Goal: Information Seeking & Learning: Learn about a topic

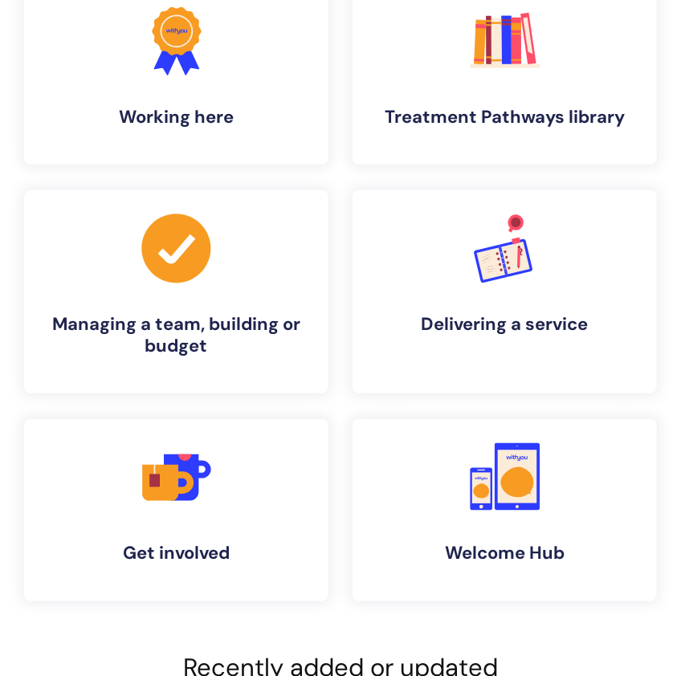
scroll to position [108, 0]
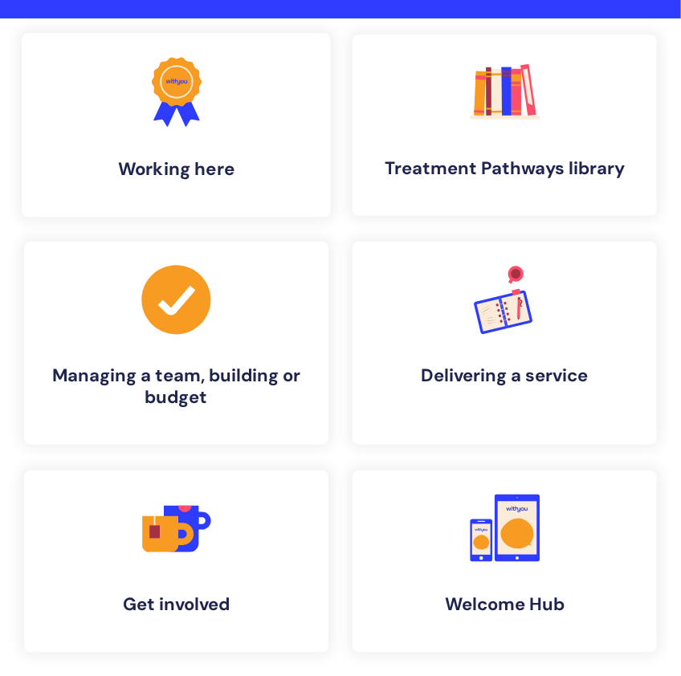
click at [297, 201] on link ".cls-1{fill:#f89b22;}.cls-1,.cls-2,.cls-3{stroke-width:0px;}.cls-2{fill:#2d3cff…" at bounding box center [176, 125] width 309 height 185
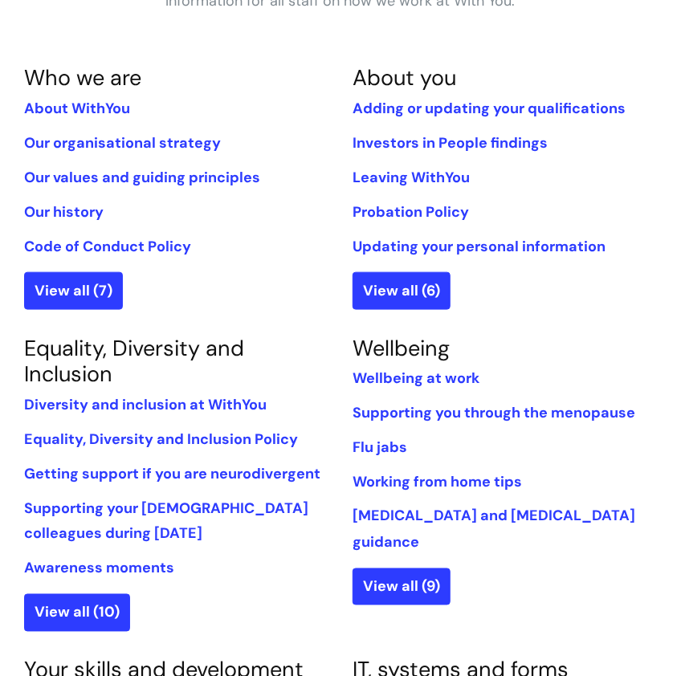
scroll to position [339, 0]
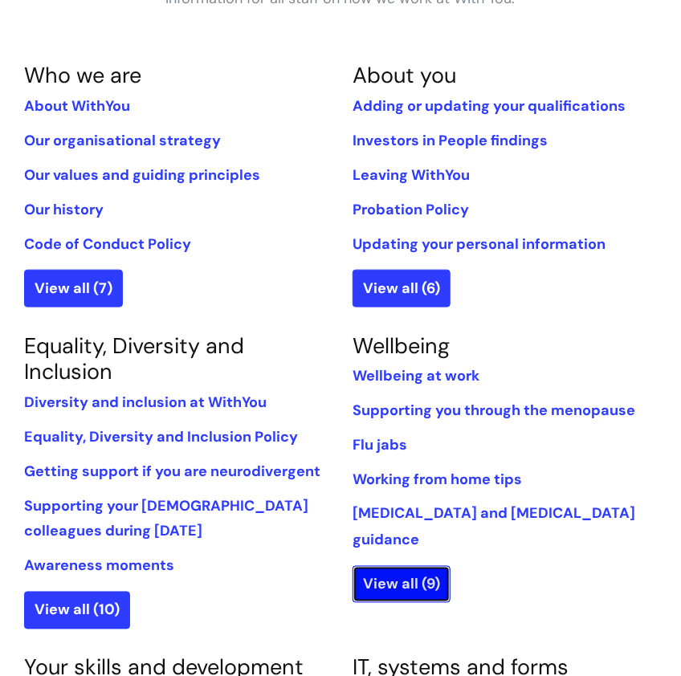
click at [418, 571] on link "View all (9)" at bounding box center [402, 584] width 98 height 37
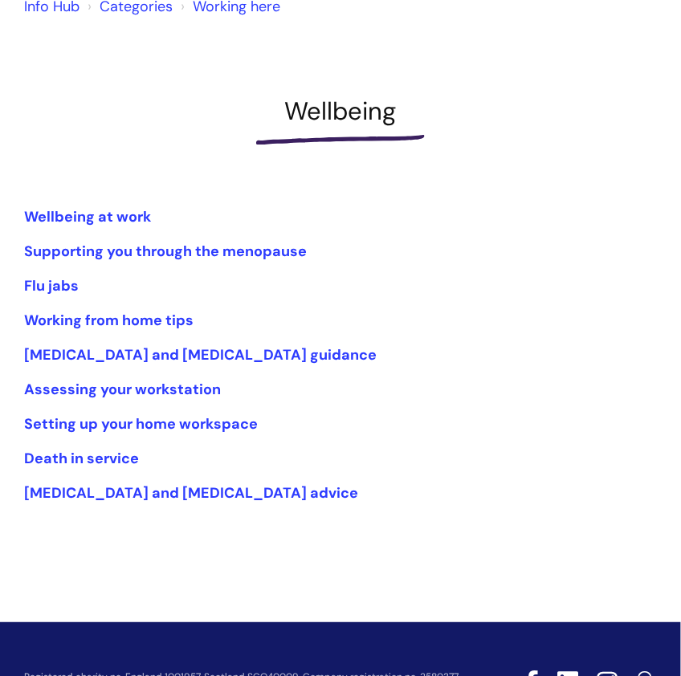
scroll to position [106, 0]
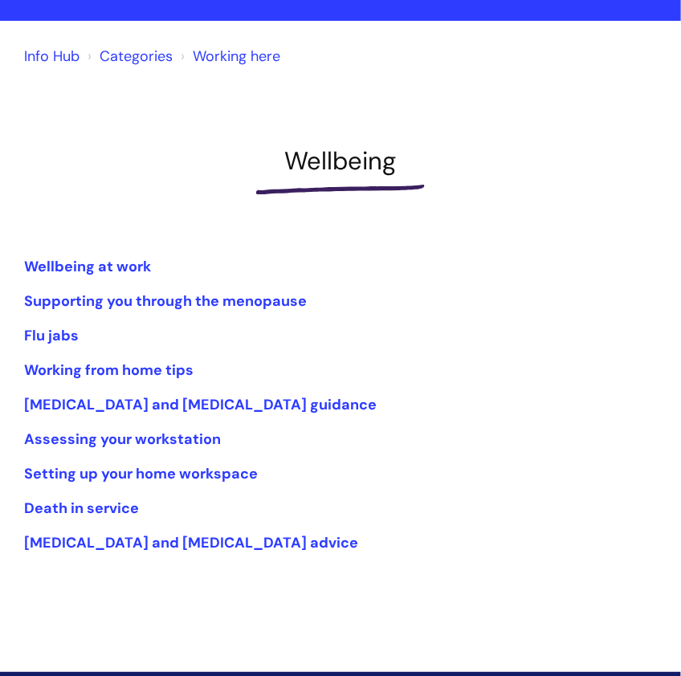
click at [324, 496] on li "Death in service" at bounding box center [340, 509] width 633 height 26
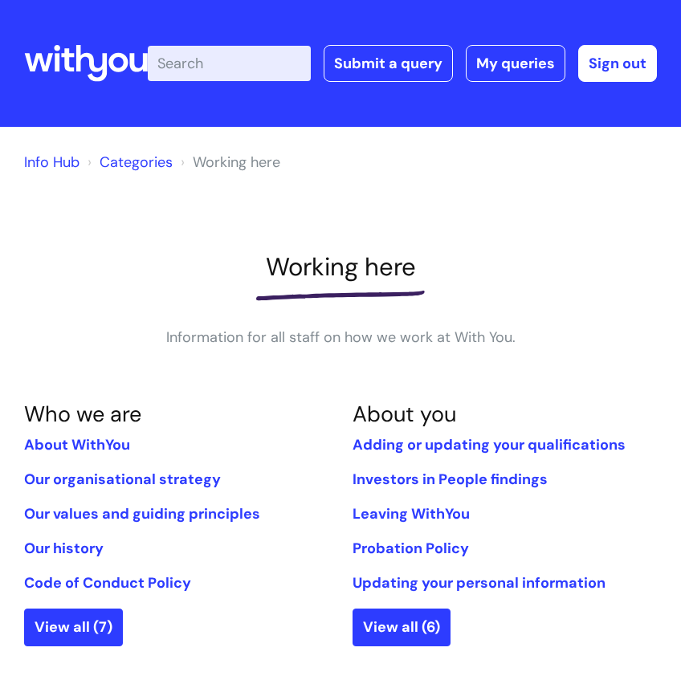
scroll to position [335, 0]
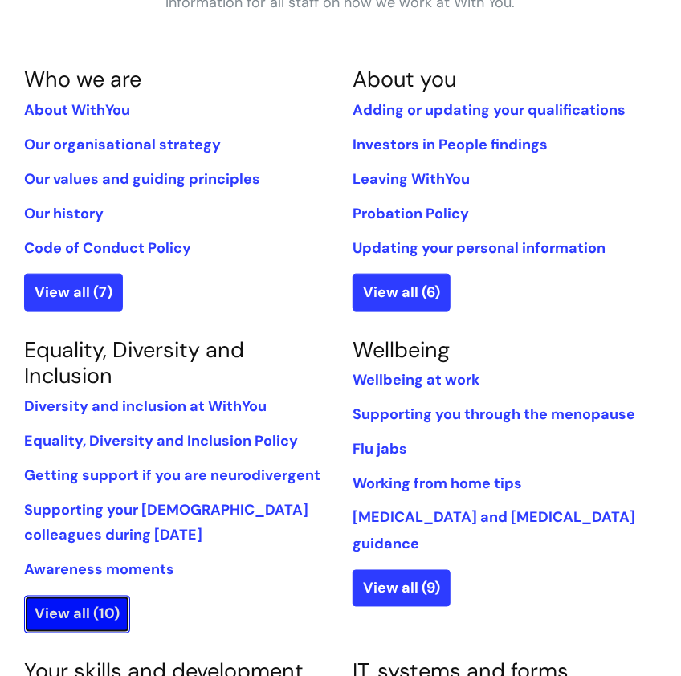
click at [124, 606] on link "View all (10)" at bounding box center [77, 614] width 106 height 37
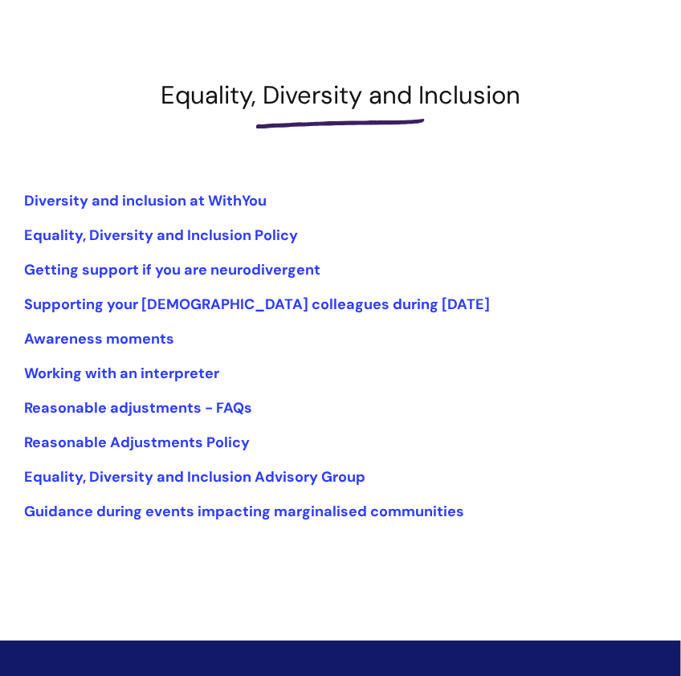
scroll to position [175, 0]
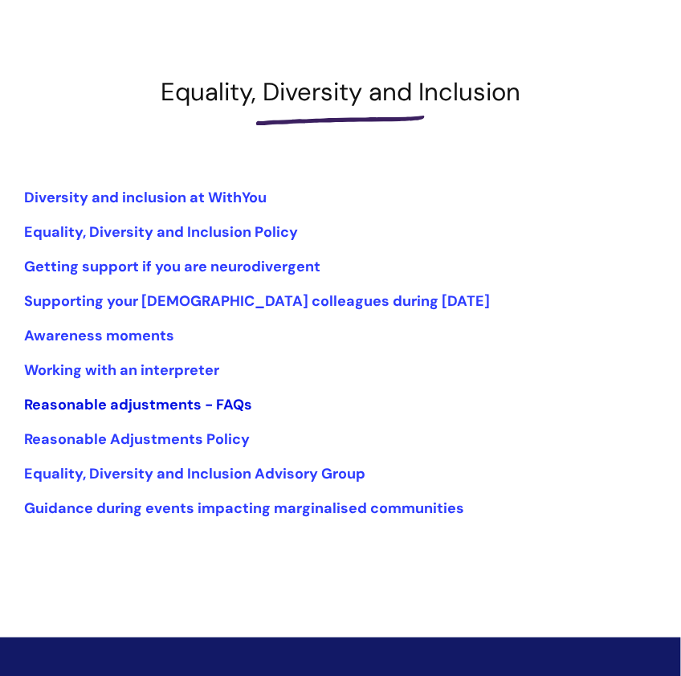
click at [219, 412] on link "Reasonable adjustments - FAQs" at bounding box center [138, 404] width 228 height 19
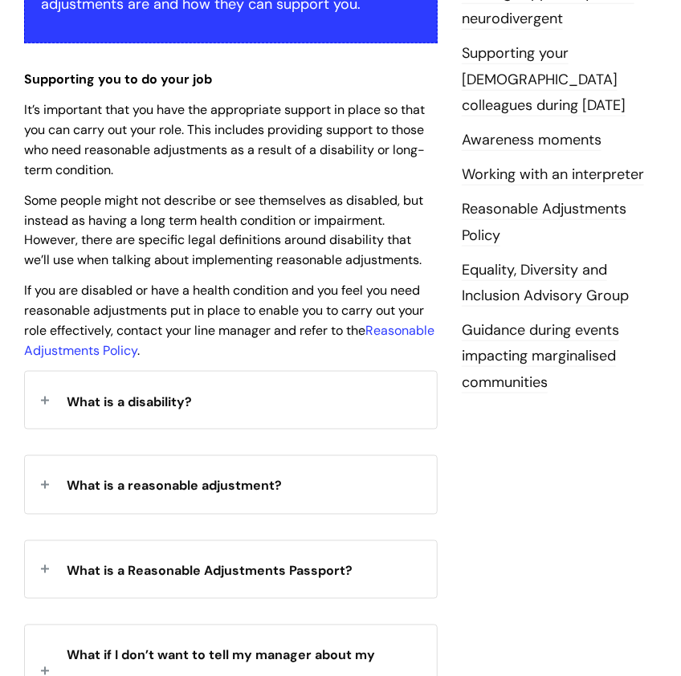
scroll to position [382, 0]
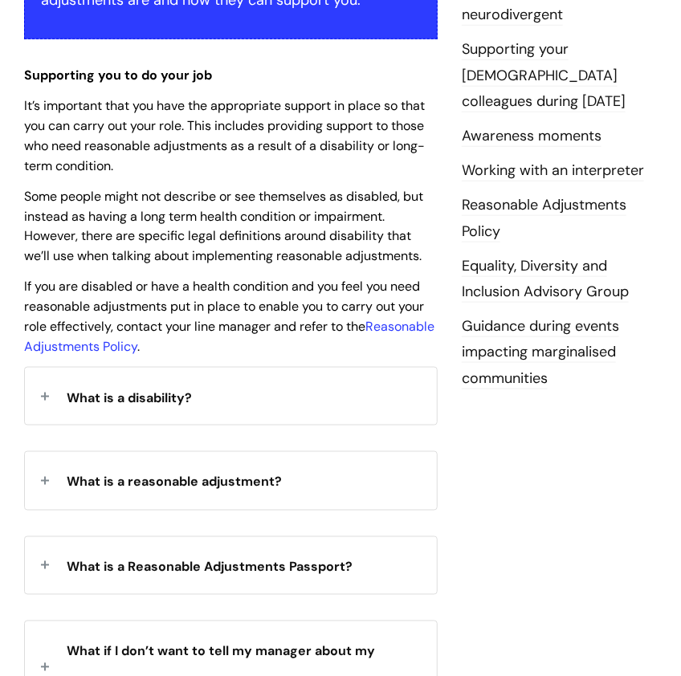
click at [221, 402] on div "What is a disability?" at bounding box center [231, 396] width 412 height 57
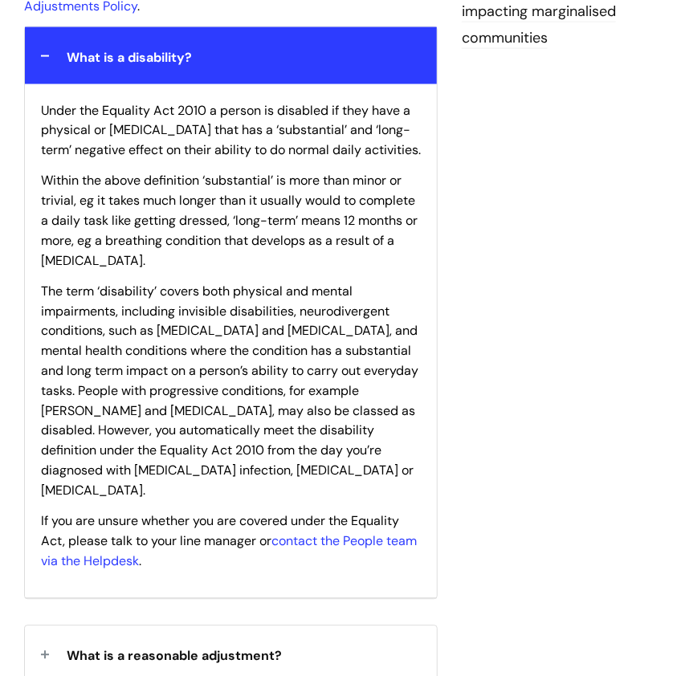
scroll to position [723, 0]
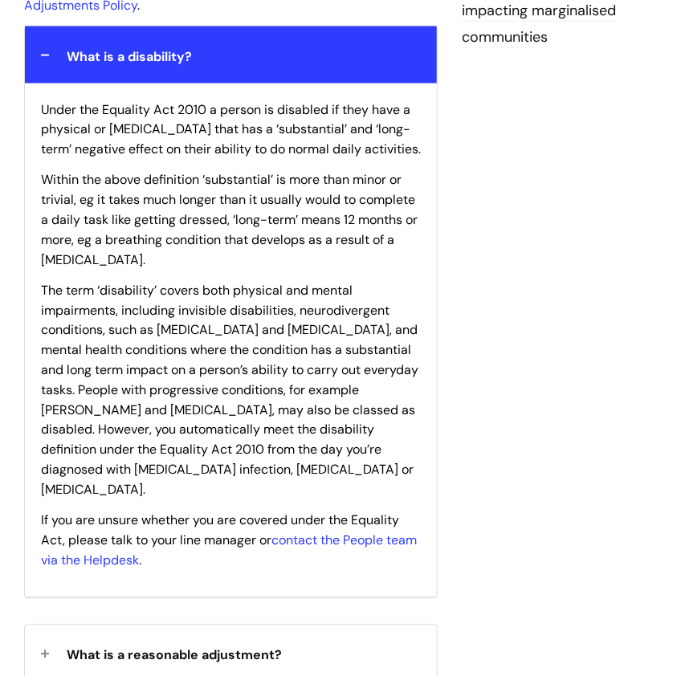
click at [202, 458] on span "The term ‘disability’ covers both physical and mental impairments, including in…" at bounding box center [230, 391] width 378 height 216
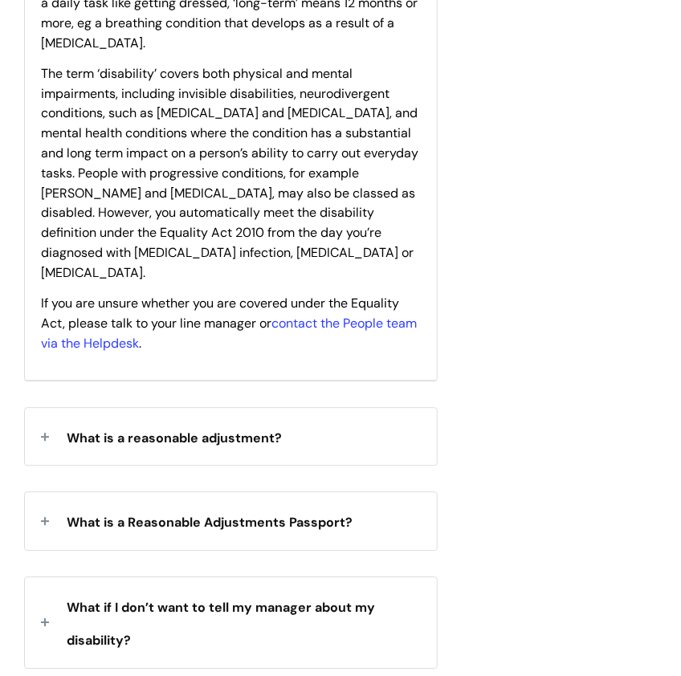
scroll to position [945, 0]
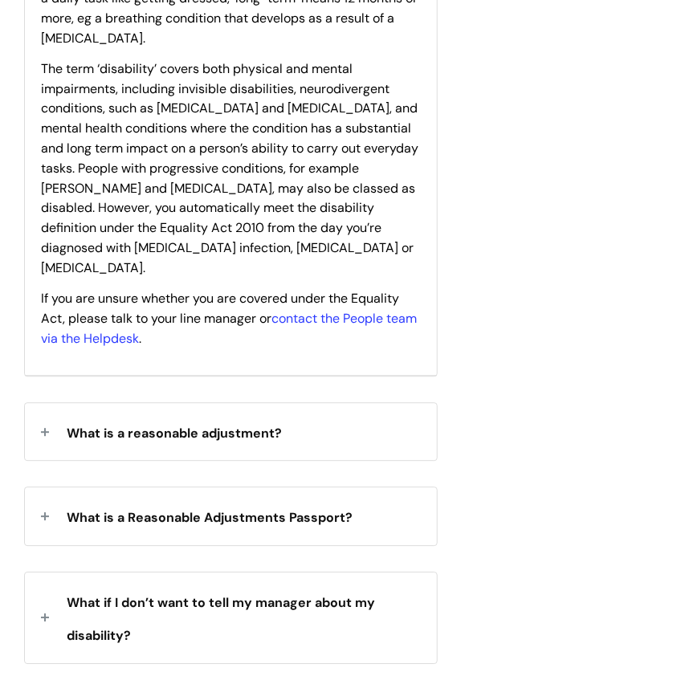
click at [211, 451] on div "What is a reasonable adjustment?" at bounding box center [231, 431] width 412 height 57
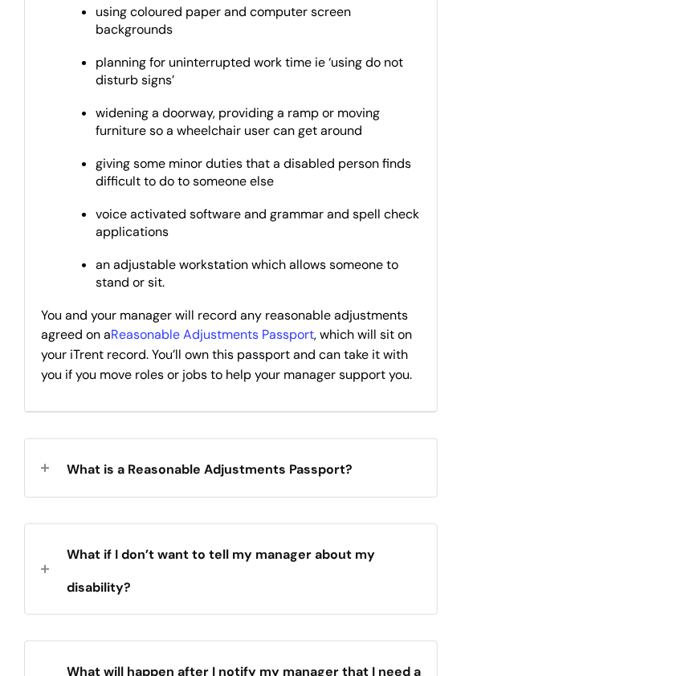
scroll to position [1631, 0]
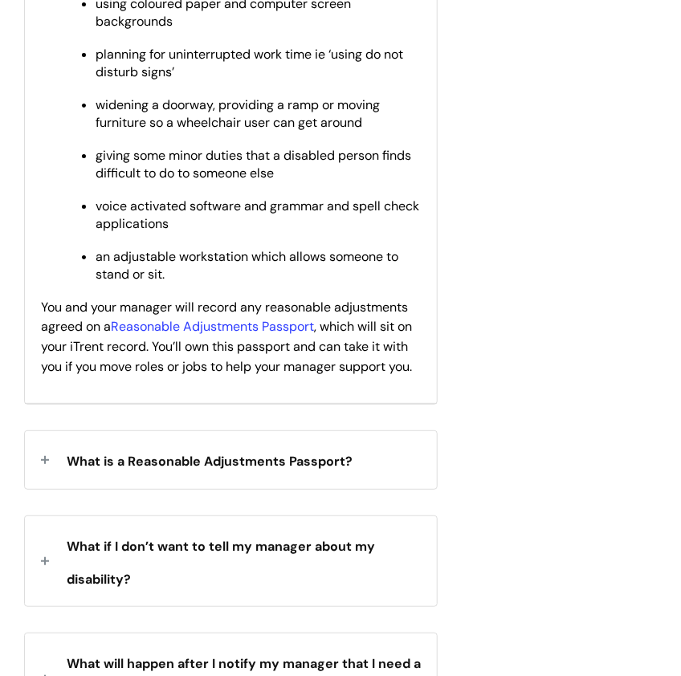
click at [258, 488] on div "What is a Reasonable Adjustments Passport?" at bounding box center [231, 459] width 412 height 57
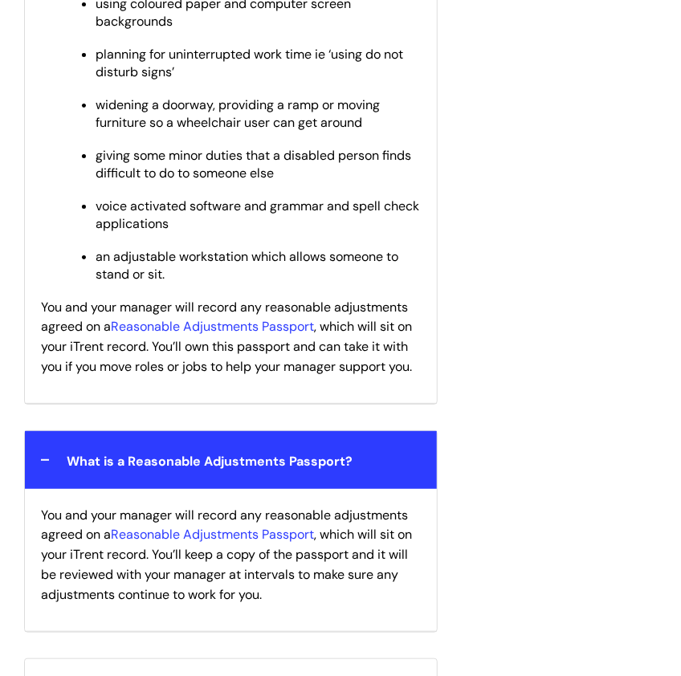
click at [258, 488] on div "What is a Reasonable Adjustments Passport?" at bounding box center [231, 459] width 412 height 57
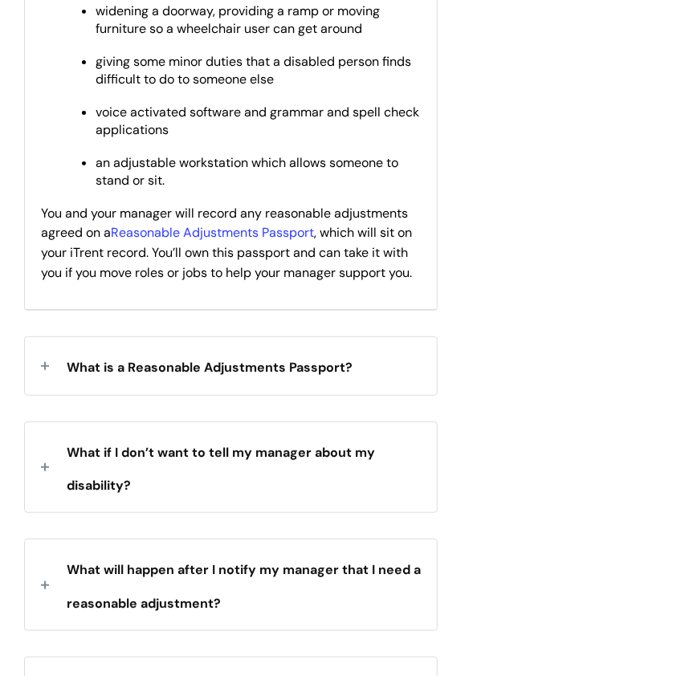
scroll to position [1729, 0]
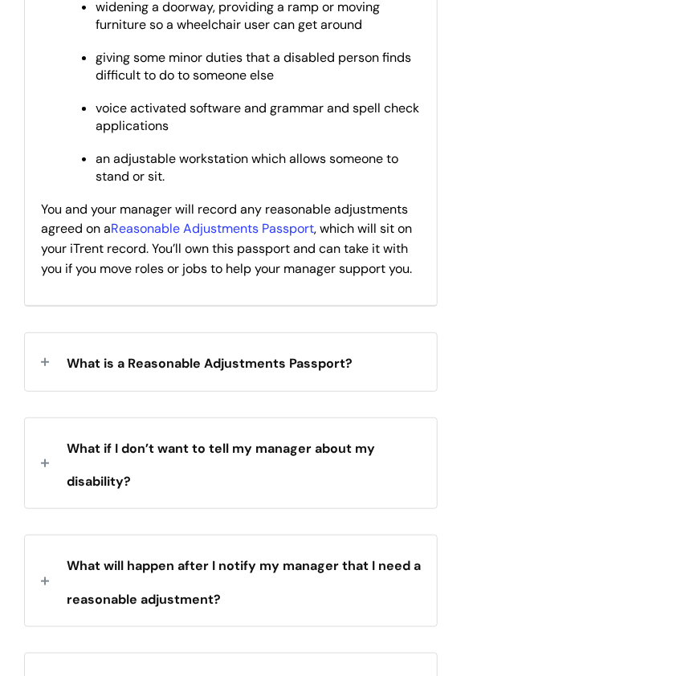
click at [258, 488] on div "What if I don’t want to tell my manager about my disability?" at bounding box center [231, 463] width 412 height 91
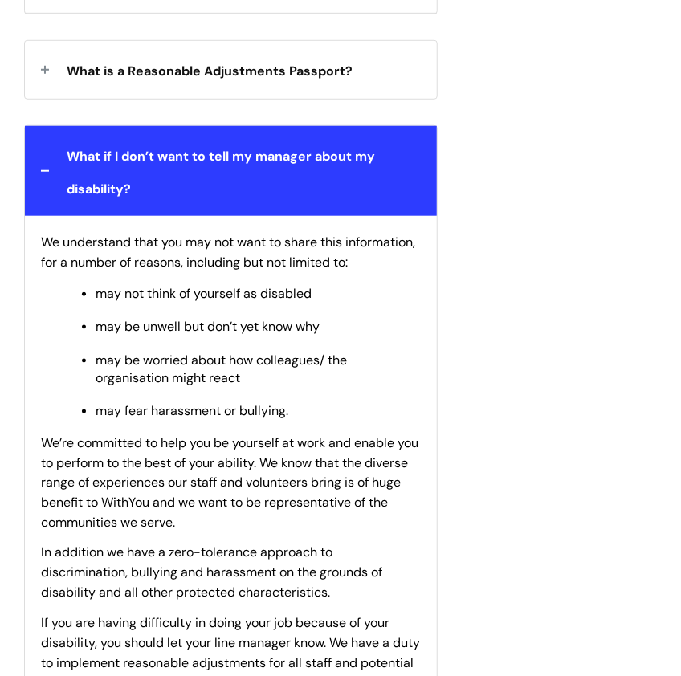
scroll to position [2019, 0]
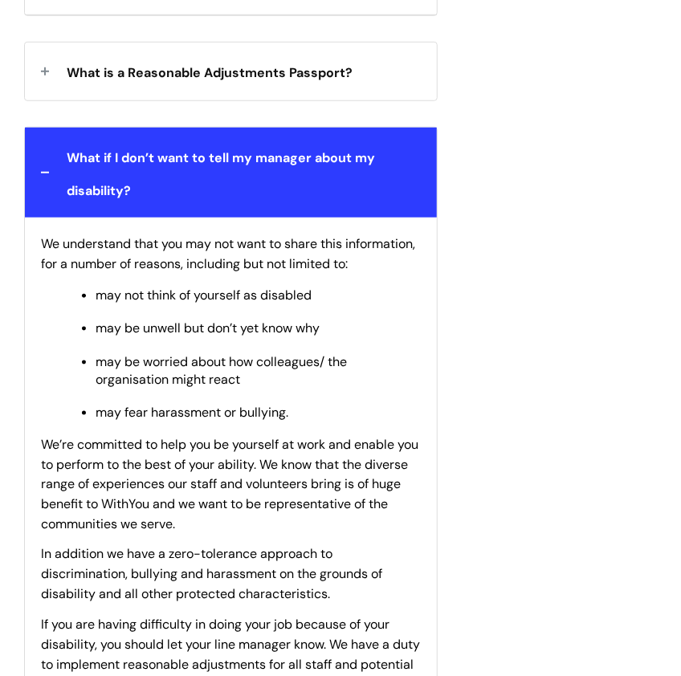
click at [308, 206] on div "What if I don’t want to tell my manager about my disability?" at bounding box center [231, 173] width 412 height 91
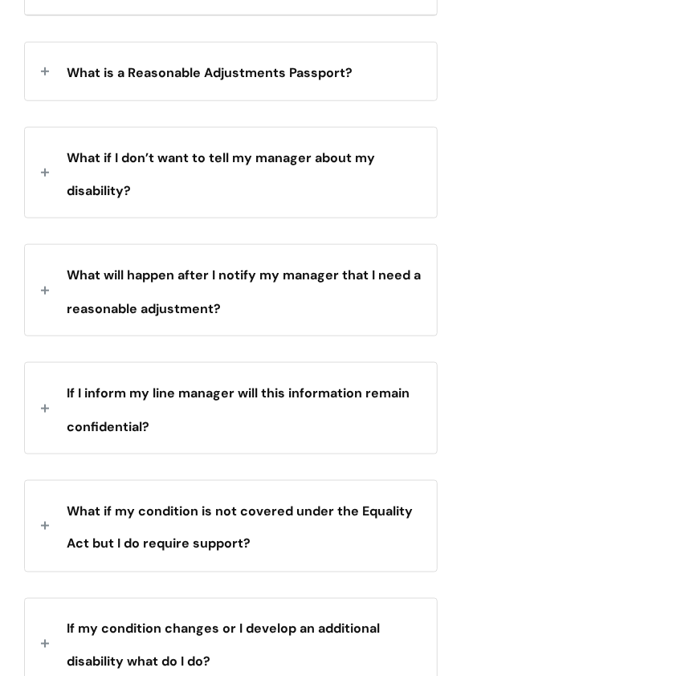
click at [295, 313] on div "What will happen after I notify my manager that I need a reasonable adjustment?" at bounding box center [231, 290] width 412 height 91
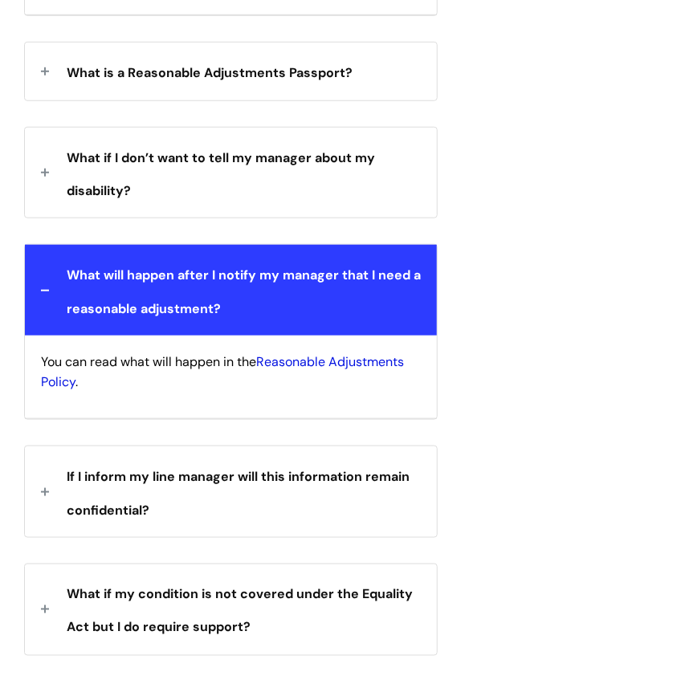
click at [302, 369] on link "Reasonable Adjustments Policy" at bounding box center [222, 371] width 363 height 37
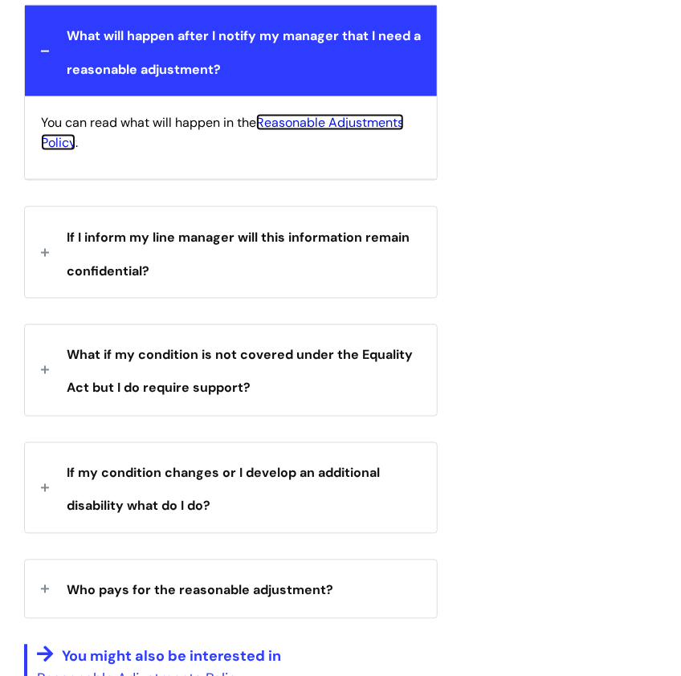
scroll to position [2262, 0]
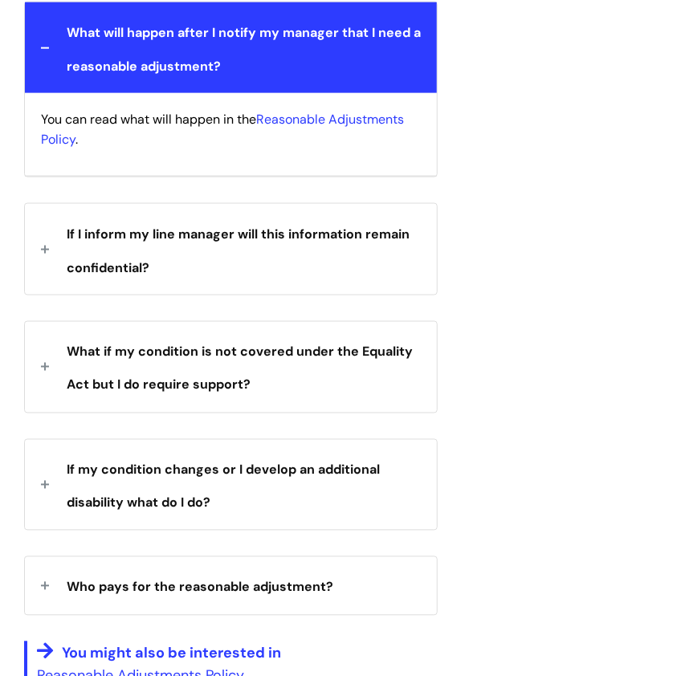
click at [244, 267] on div "If I inform my line manager will this information remain confidential?" at bounding box center [231, 249] width 412 height 91
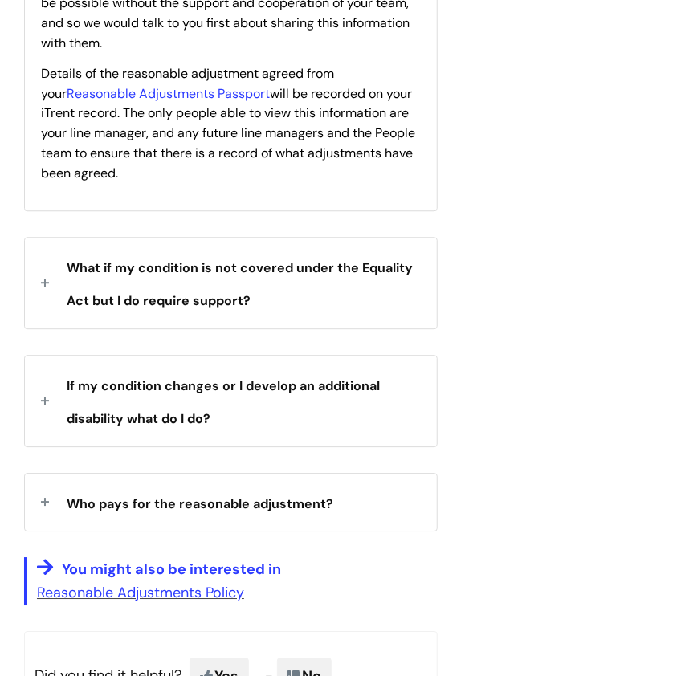
scroll to position [2751, 0]
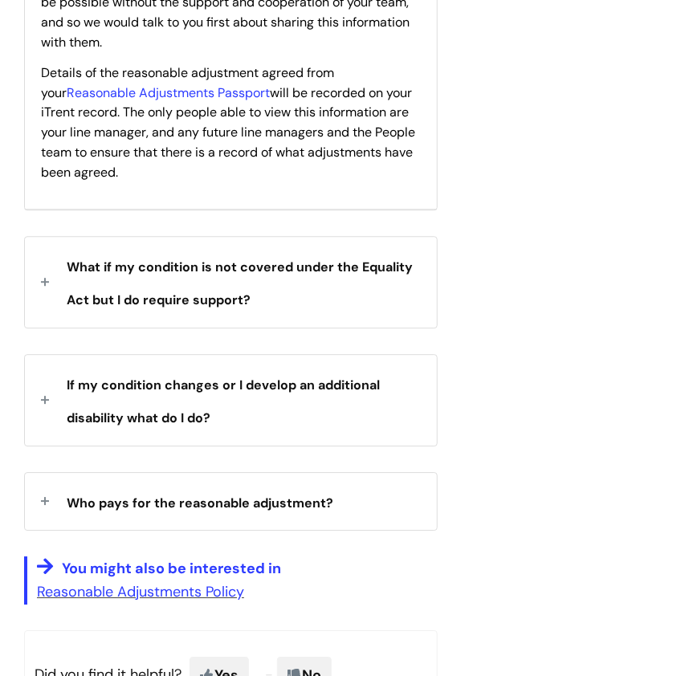
click at [244, 267] on span "What if my condition is not covered under the Equality Act but I do require sup…" at bounding box center [240, 284] width 346 height 50
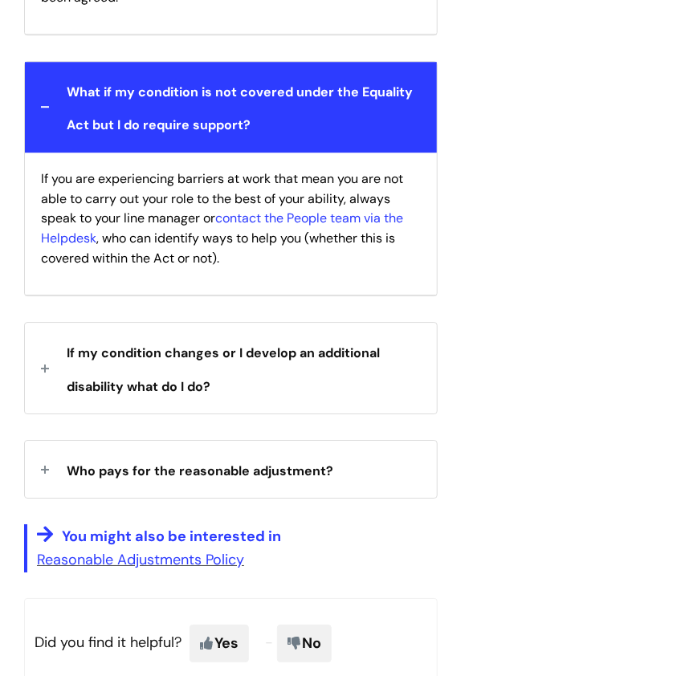
scroll to position [2928, 0]
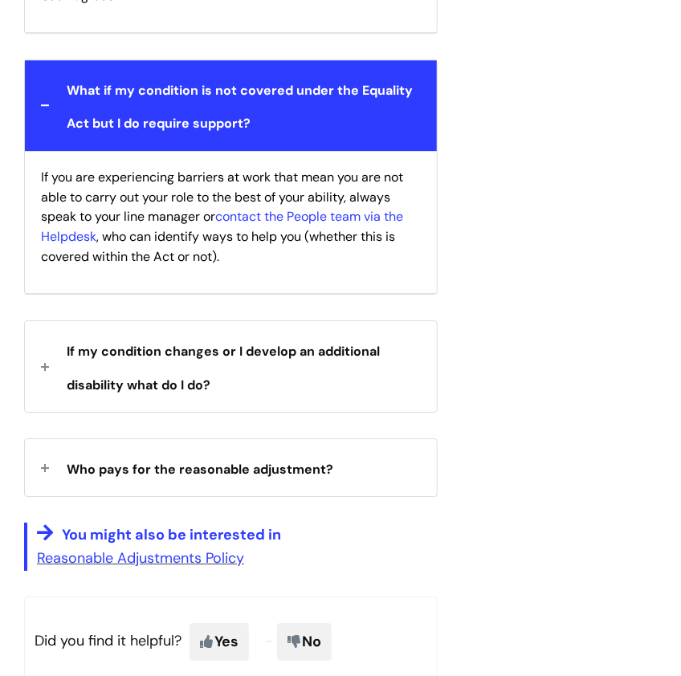
click at [214, 455] on strong "Who pays for the reasonable adjustment?" at bounding box center [200, 467] width 267 height 24
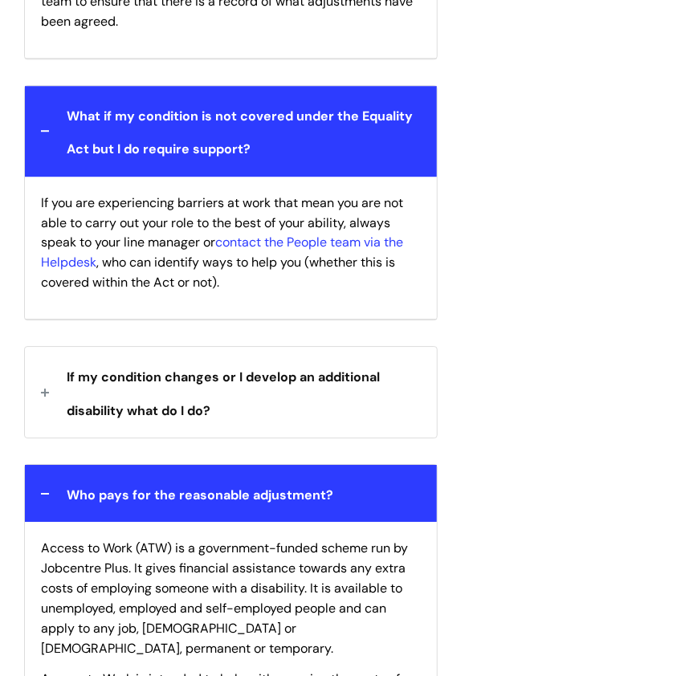
scroll to position [2899, 0]
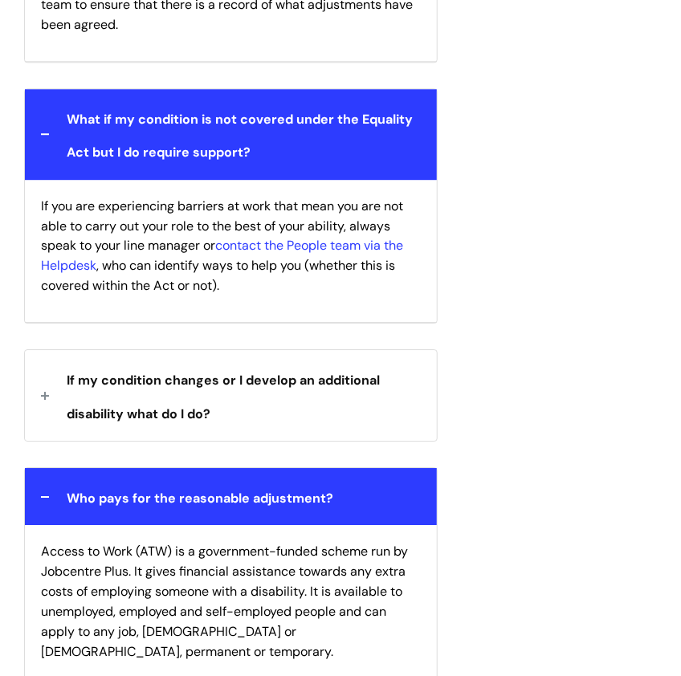
click at [216, 498] on span "Who pays for the reasonable adjustment?" at bounding box center [200, 498] width 267 height 17
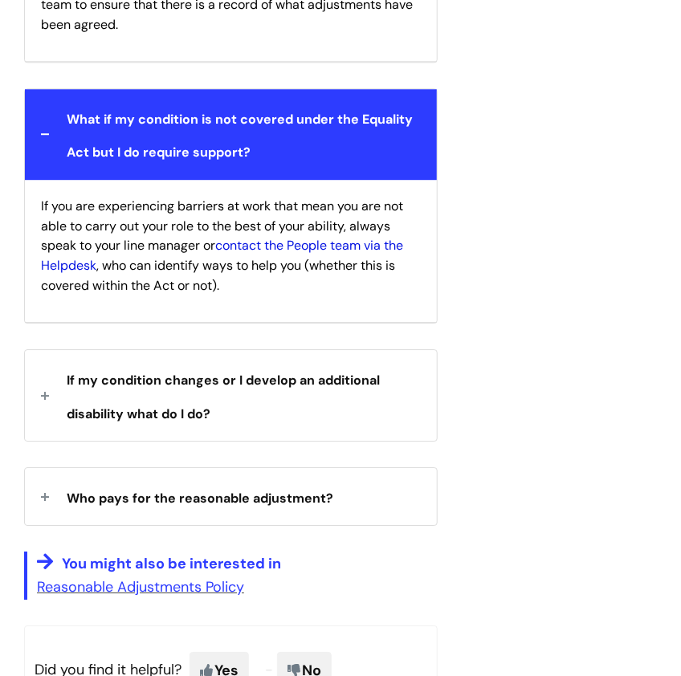
click at [336, 246] on link "contact the People team via the Helpdesk" at bounding box center [222, 255] width 362 height 37
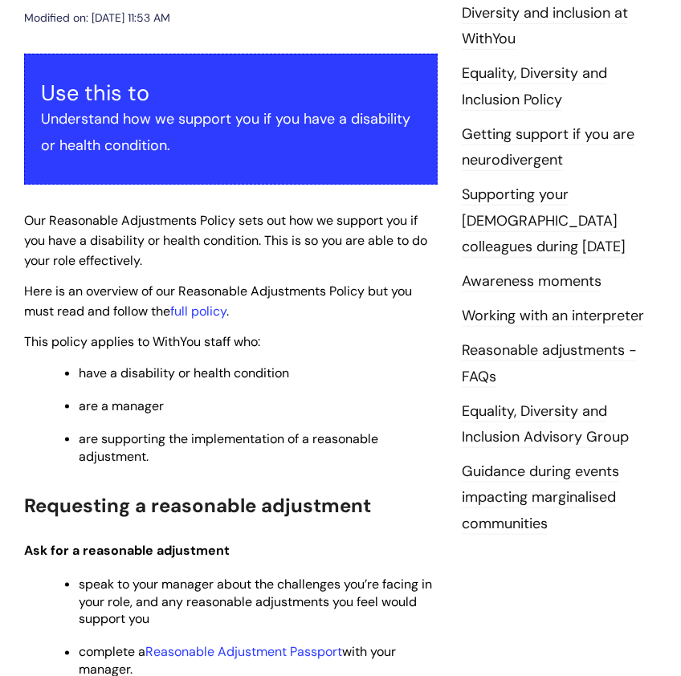
scroll to position [227, 0]
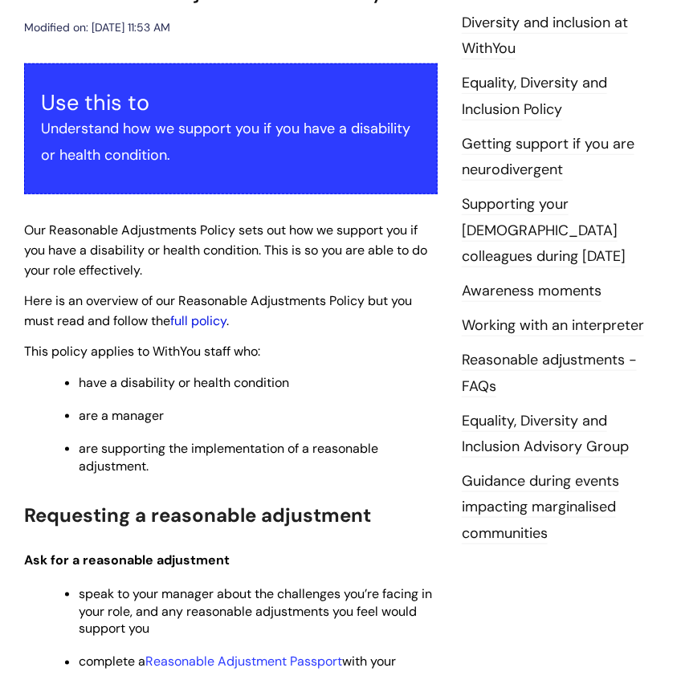
click at [225, 318] on link "full policy" at bounding box center [198, 320] width 56 height 17
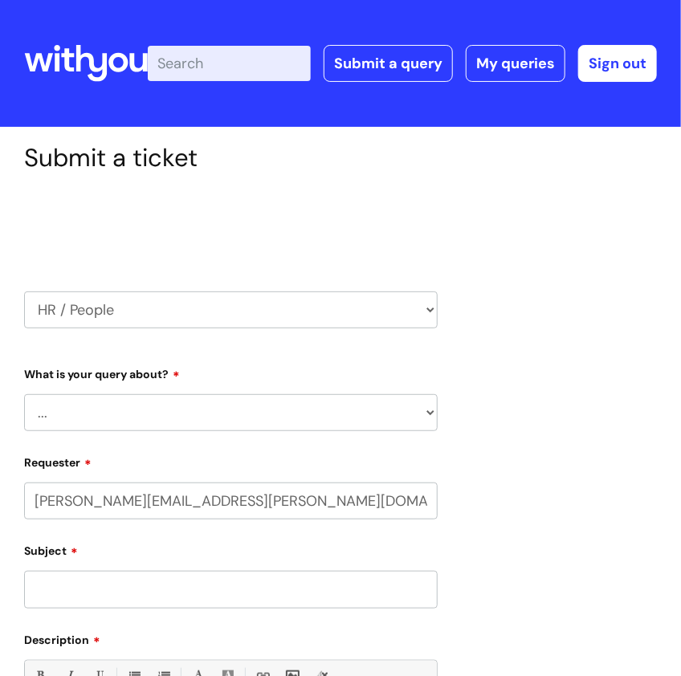
select select "80004286546"
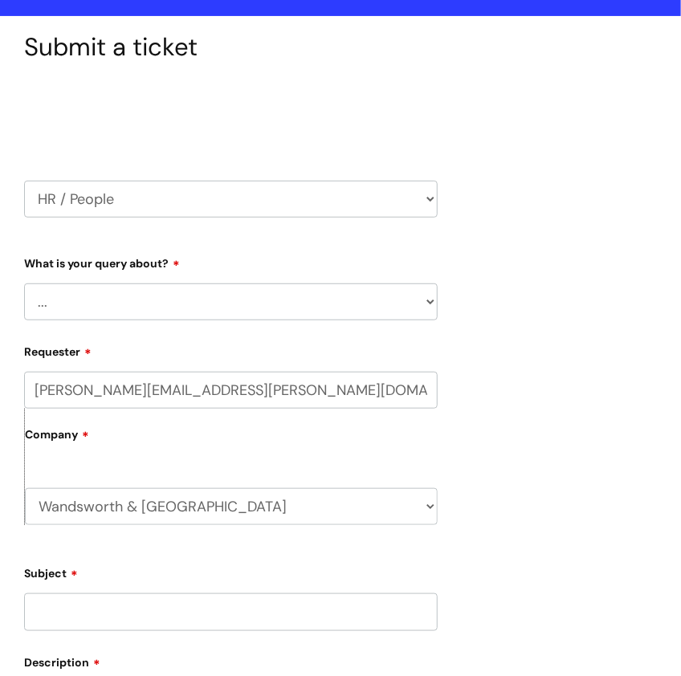
scroll to position [115, 0]
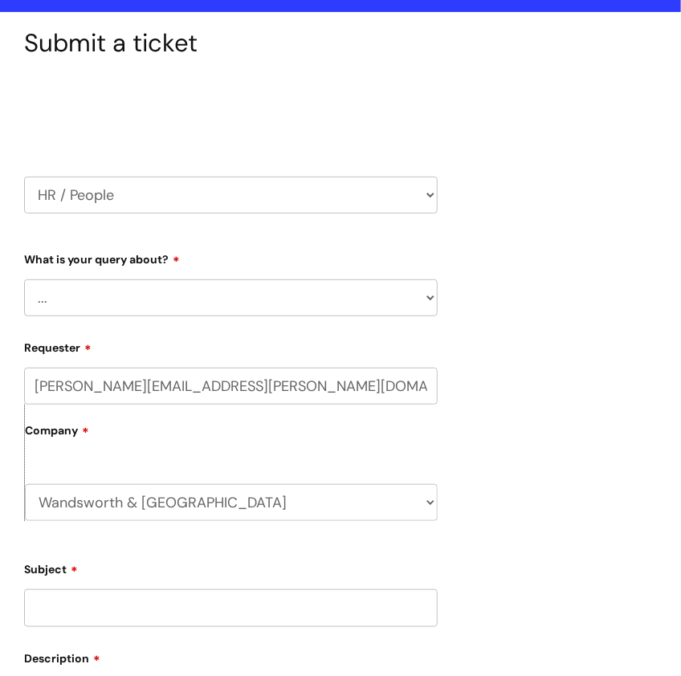
click at [275, 297] on select "... Absence Query Holiday Query Employee change request General HR Query iTrent…" at bounding box center [231, 298] width 414 height 37
select select "General HR Query"
click at [24, 280] on select "... Absence Query Holiday Query Employee change request General HR Query iTrent…" at bounding box center [231, 298] width 414 height 37
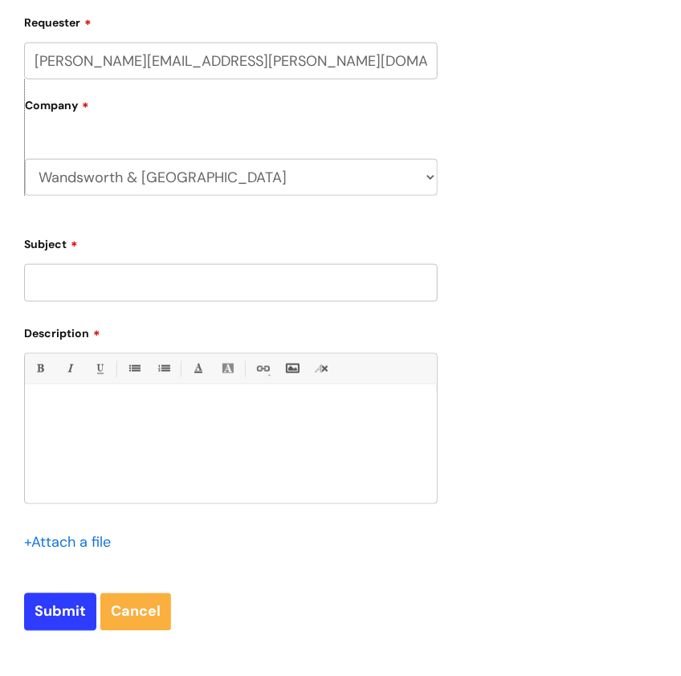
scroll to position [430, 0]
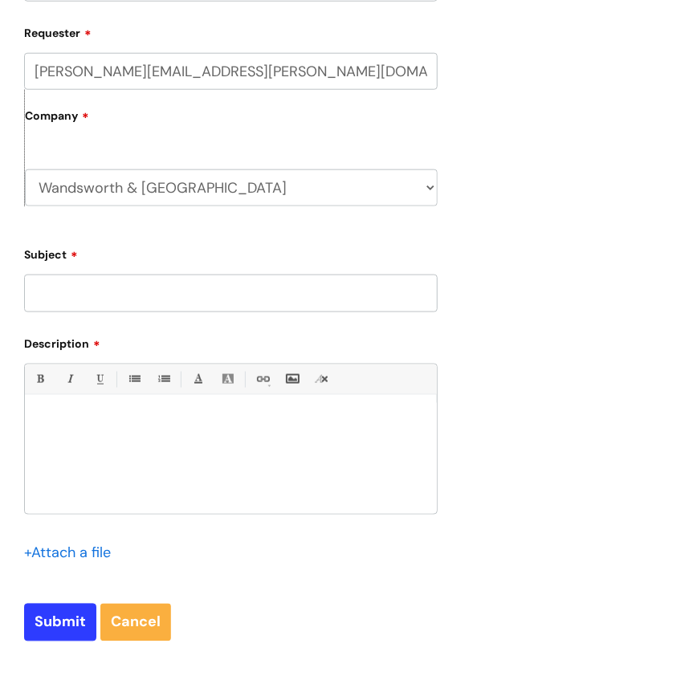
click at [307, 67] on input "laura.adekunle@wearewithyou.org.uk" at bounding box center [231, 71] width 414 height 37
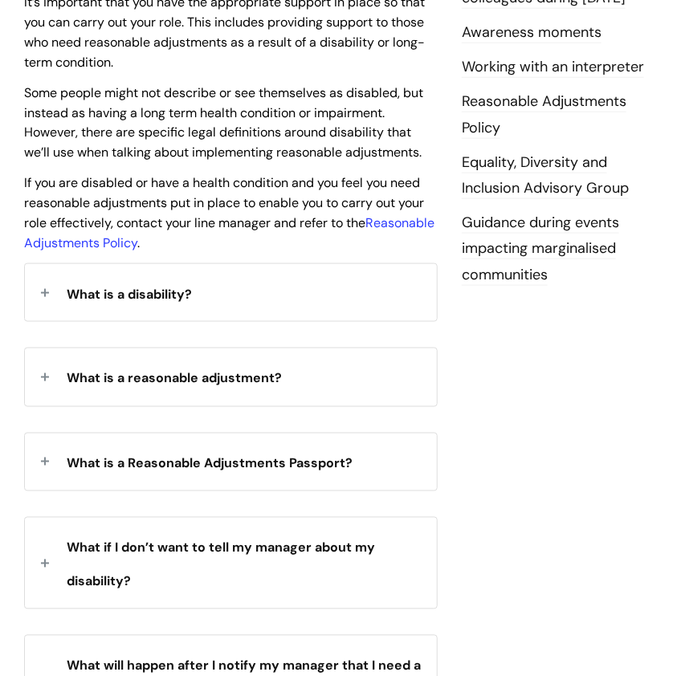
scroll to position [486, 0]
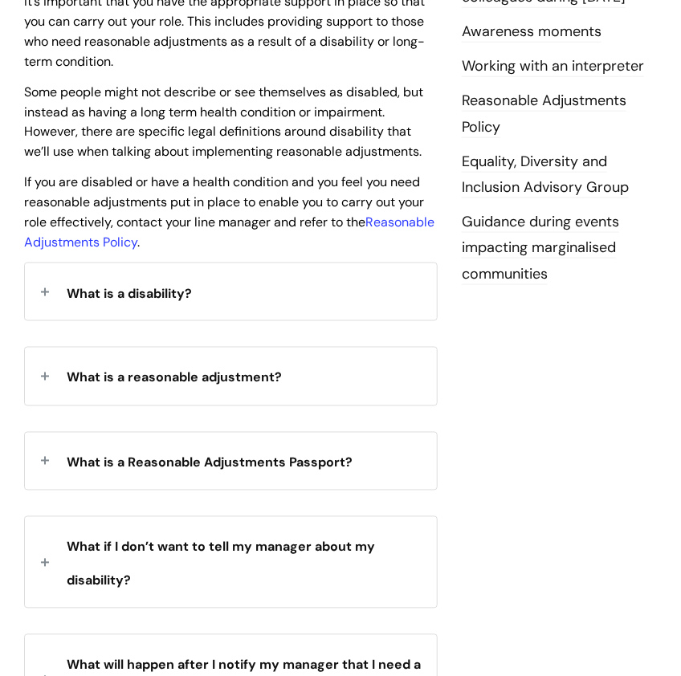
click at [139, 394] on div "What is a reasonable adjustment?" at bounding box center [231, 376] width 412 height 57
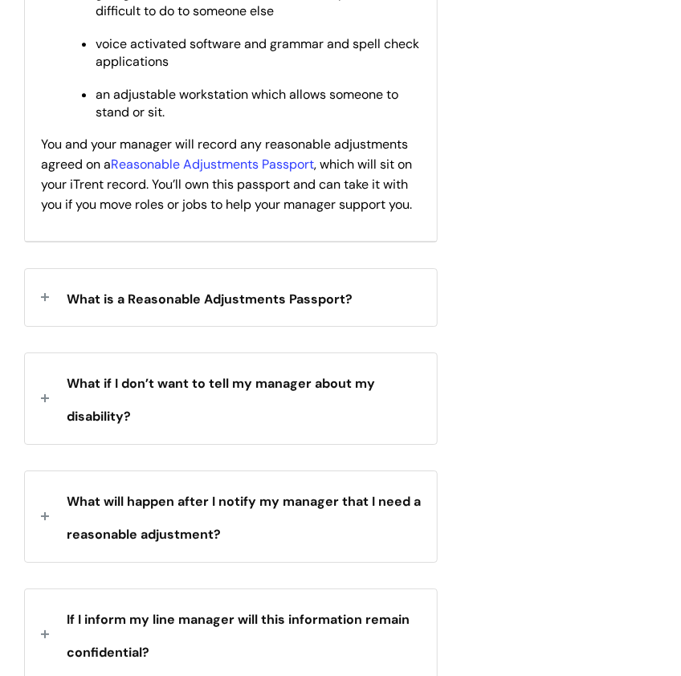
scroll to position [1280, 0]
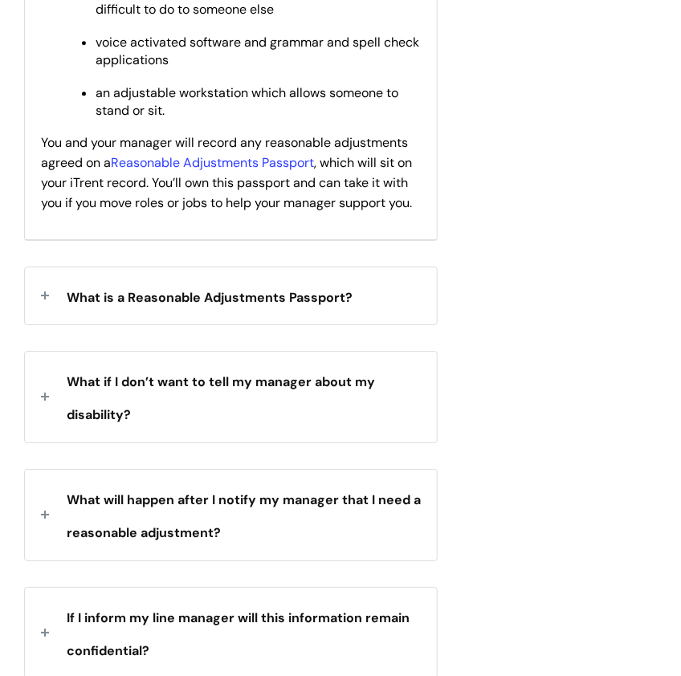
click at [231, 376] on span "What if I don’t want to tell my manager about my disability?" at bounding box center [221, 398] width 308 height 50
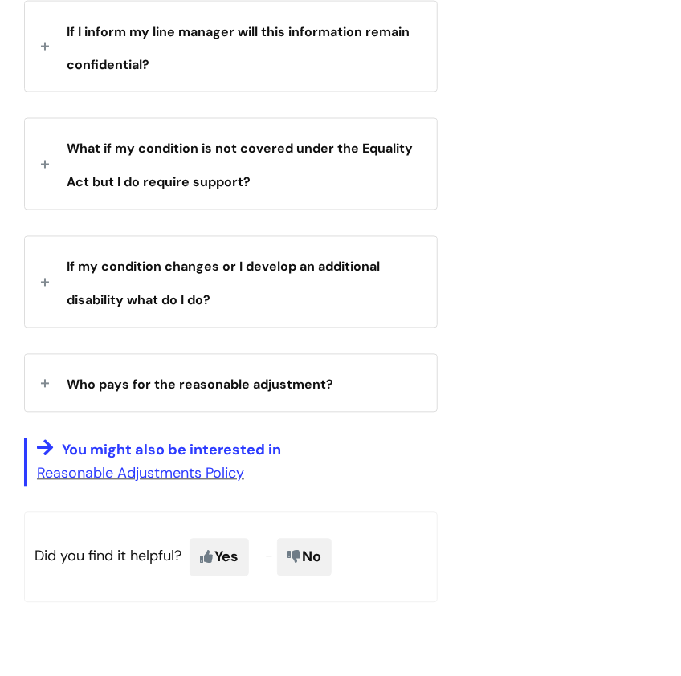
scroll to position [2420, 0]
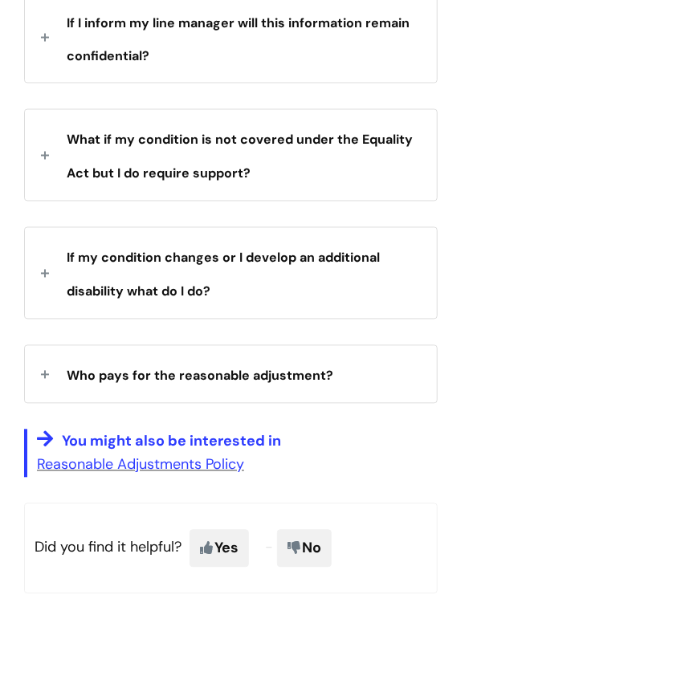
click at [231, 376] on span "Who pays for the reasonable adjustment?" at bounding box center [200, 376] width 267 height 17
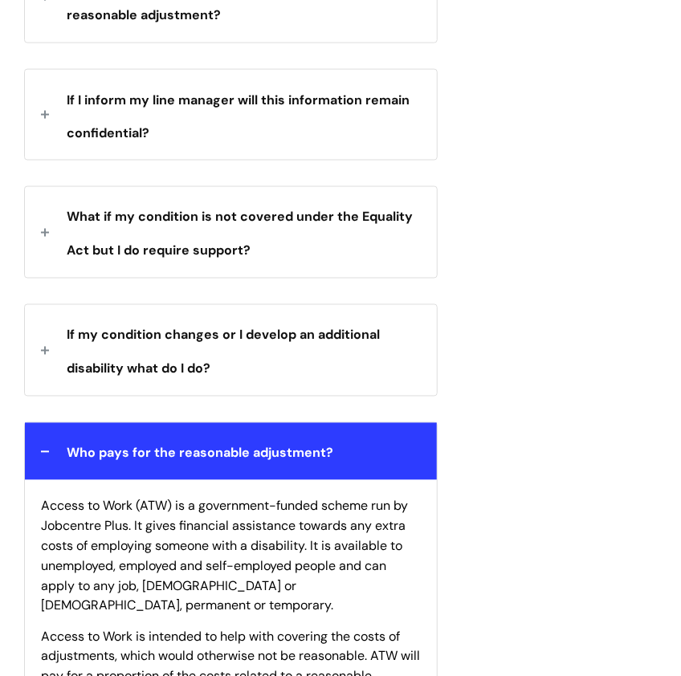
scroll to position [2342, 0]
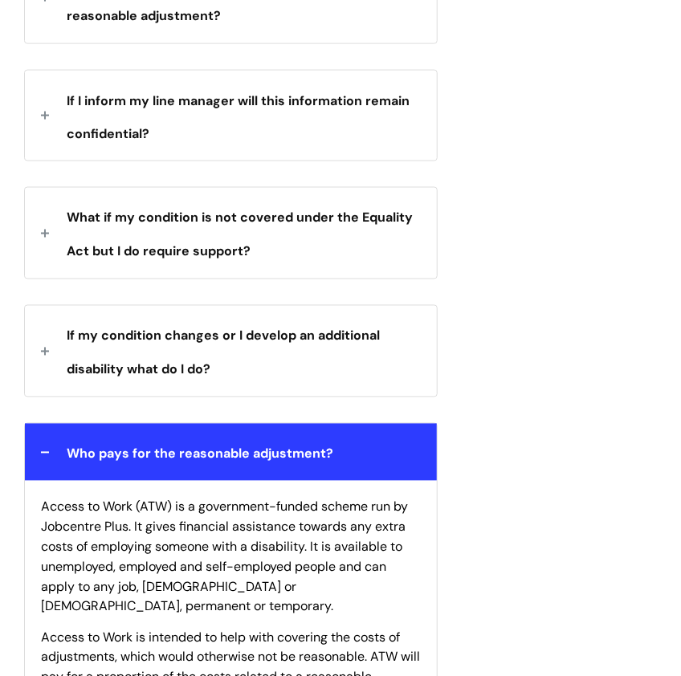
click at [231, 376] on div "If my condition changes or I develop an additional disability what do I do?" at bounding box center [231, 351] width 412 height 91
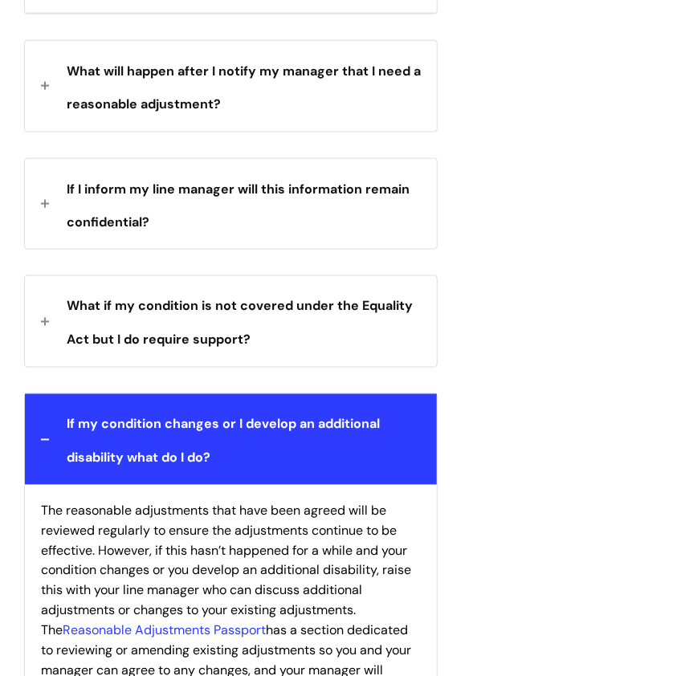
scroll to position [2251, 0]
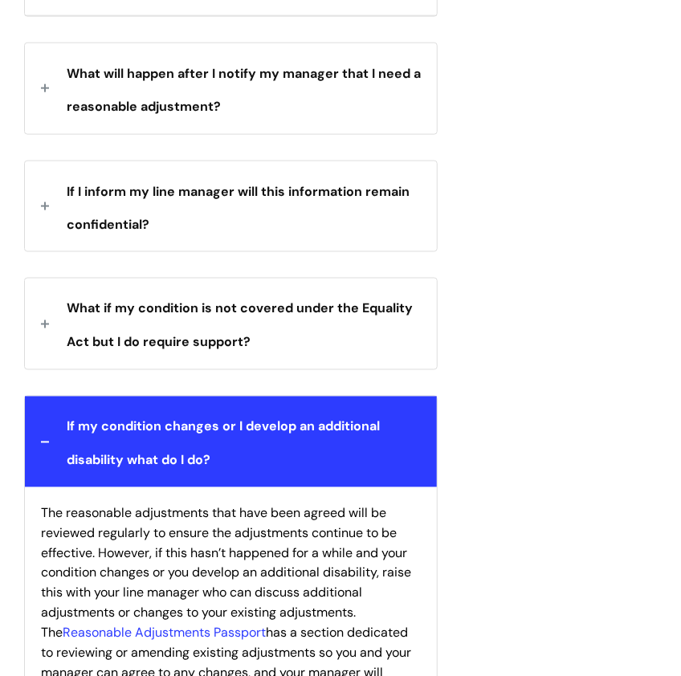
click at [247, 352] on strong "What if my condition is not covered under the Equality Act but I do require sup…" at bounding box center [240, 323] width 346 height 57
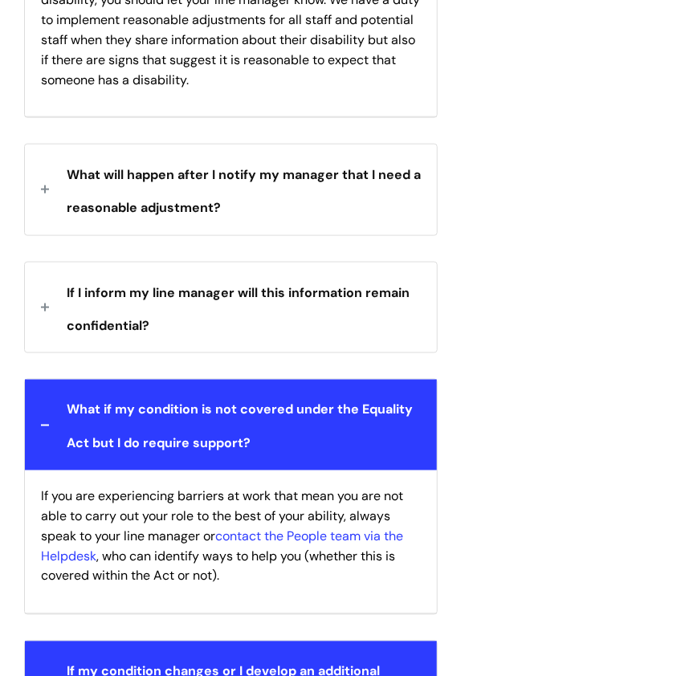
scroll to position [2149, 0]
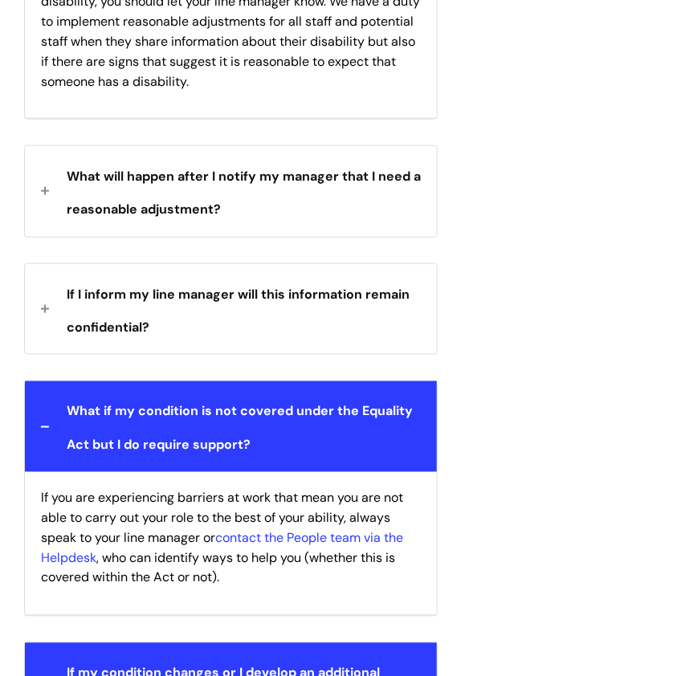
click at [247, 353] on div "If I inform my line manager will this information remain confidential?" at bounding box center [231, 309] width 412 height 91
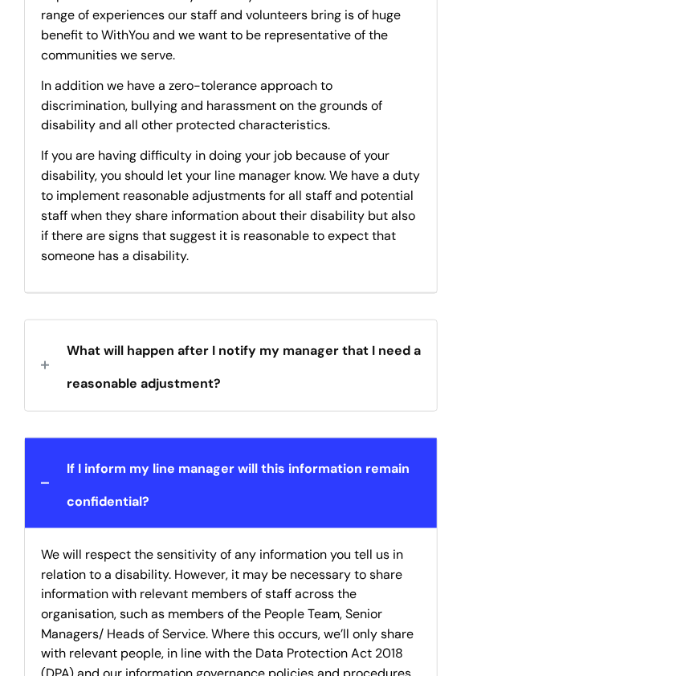
scroll to position [1972, 0]
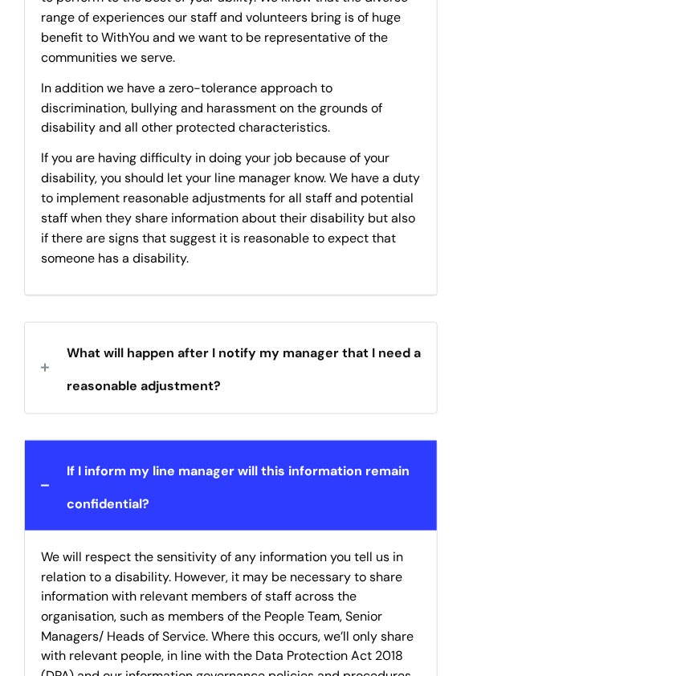
click at [247, 353] on span "What will happen after I notify my manager that I need a reasonable adjustment?" at bounding box center [244, 370] width 354 height 50
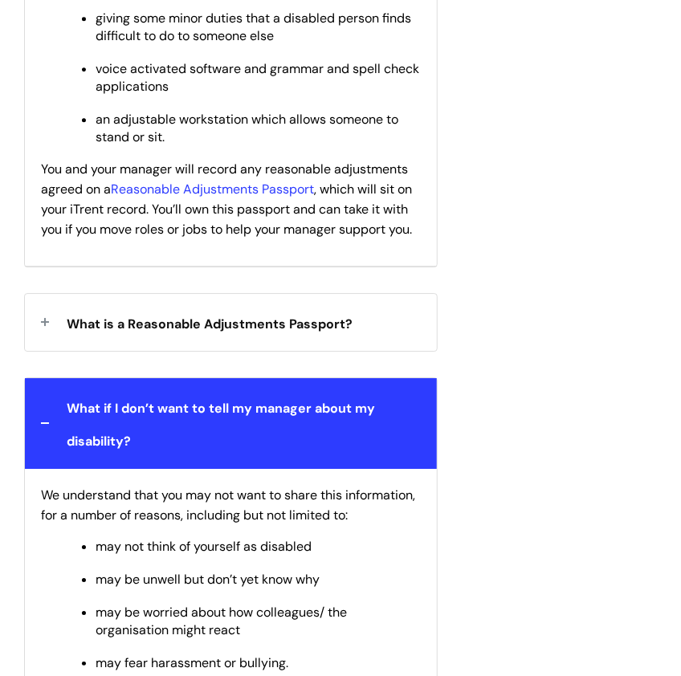
scroll to position [1253, 0]
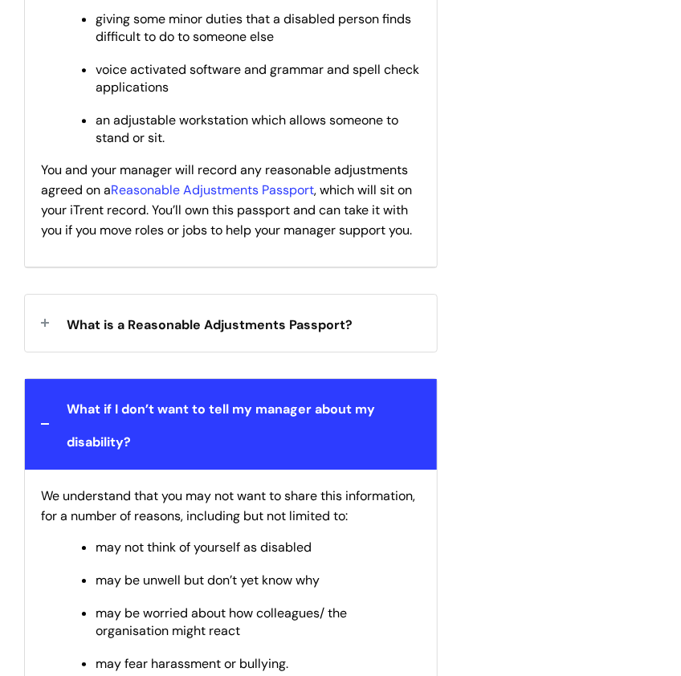
click at [269, 320] on span "What is a Reasonable Adjustments Passport?" at bounding box center [210, 324] width 286 height 17
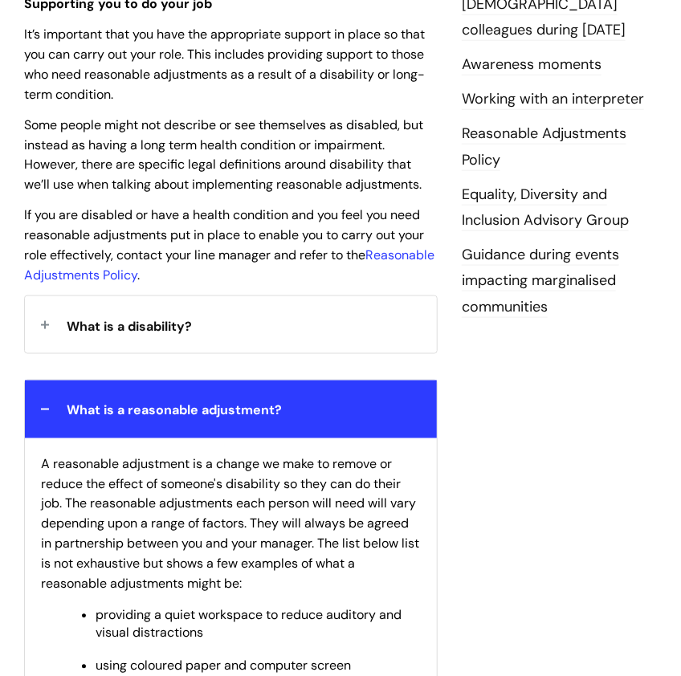
scroll to position [456, 0]
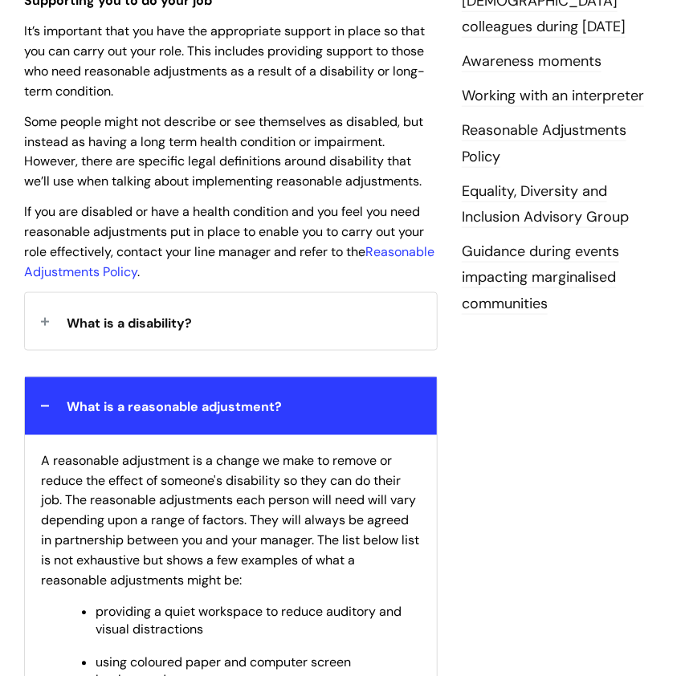
click at [269, 320] on div "What is a disability?" at bounding box center [231, 321] width 412 height 57
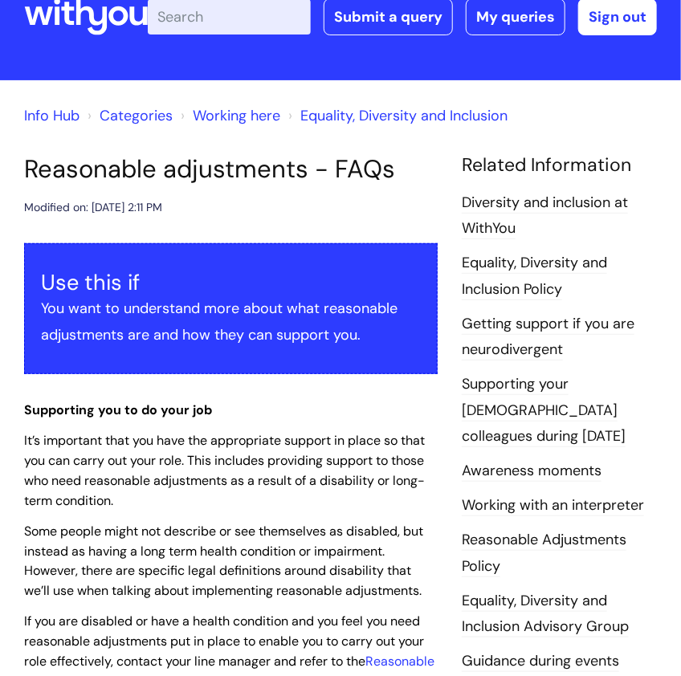
scroll to position [46, 0]
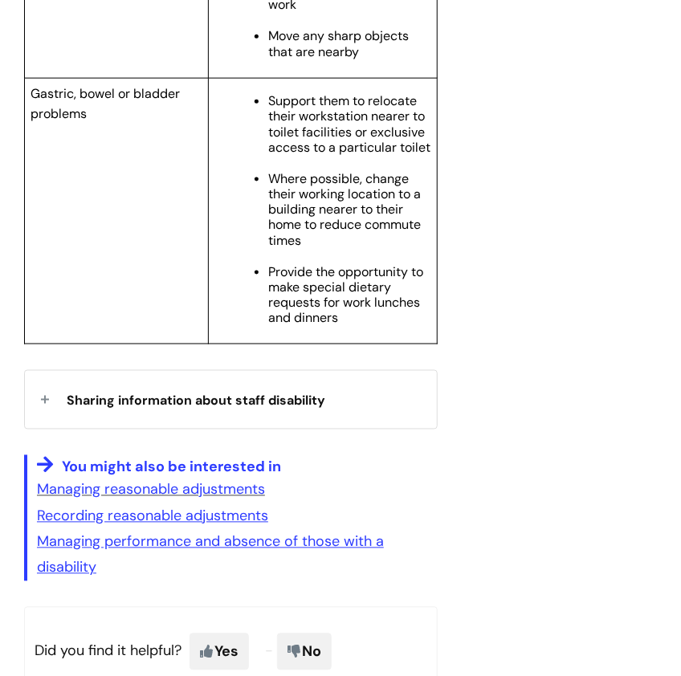
scroll to position [3920, 0]
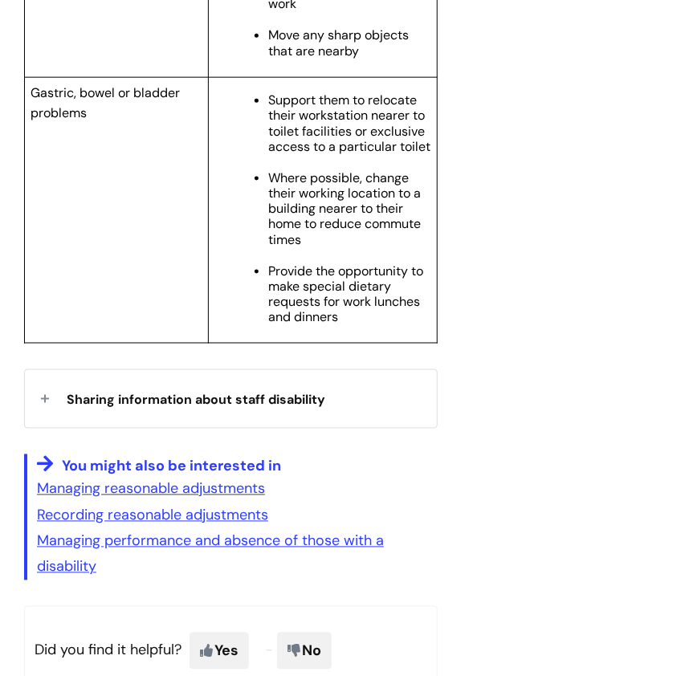
click at [207, 382] on div "Sharing information about staff disability" at bounding box center [231, 398] width 412 height 57
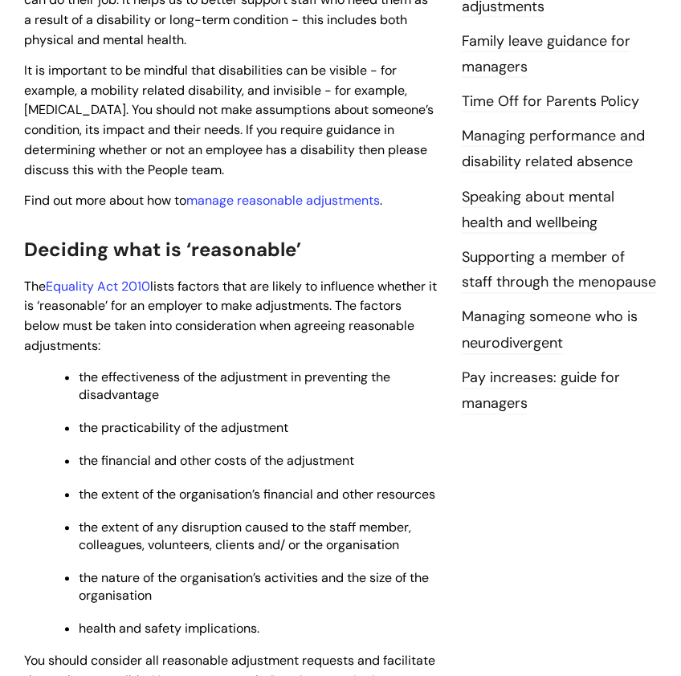
scroll to position [561, 0]
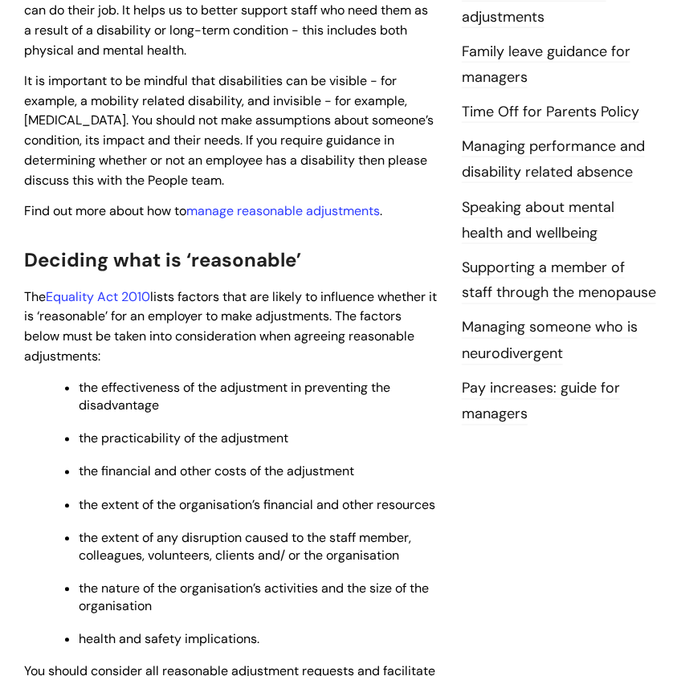
click at [522, 388] on link "Pay increases: guide for managers" at bounding box center [541, 402] width 158 height 47
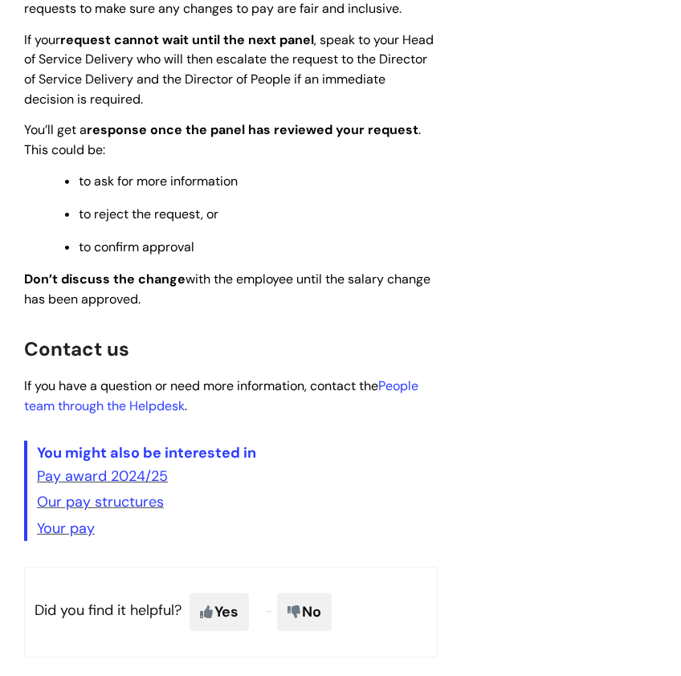
scroll to position [1520, 0]
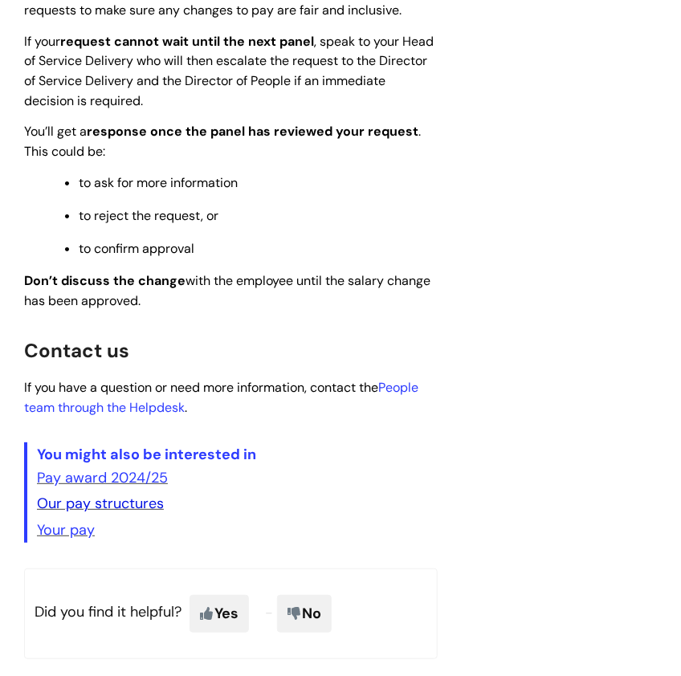
click at [136, 509] on link "Our pay structures" at bounding box center [100, 503] width 127 height 19
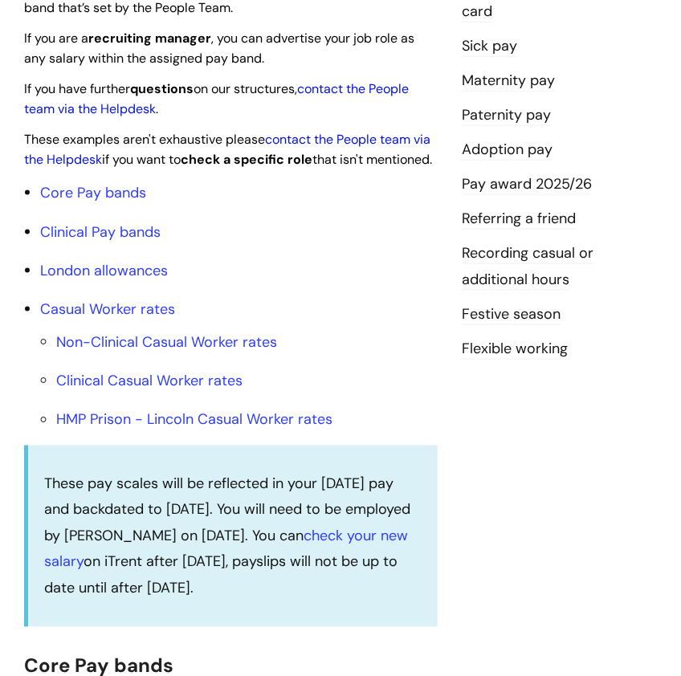
scroll to position [464, 0]
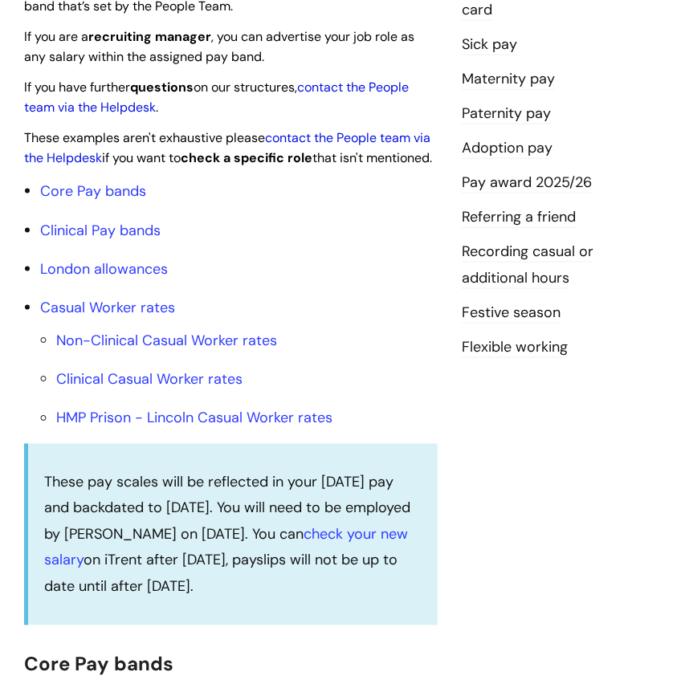
click at [137, 282] on li "London allowances" at bounding box center [239, 269] width 398 height 26
click at [137, 279] on link "London allowances" at bounding box center [104, 268] width 128 height 19
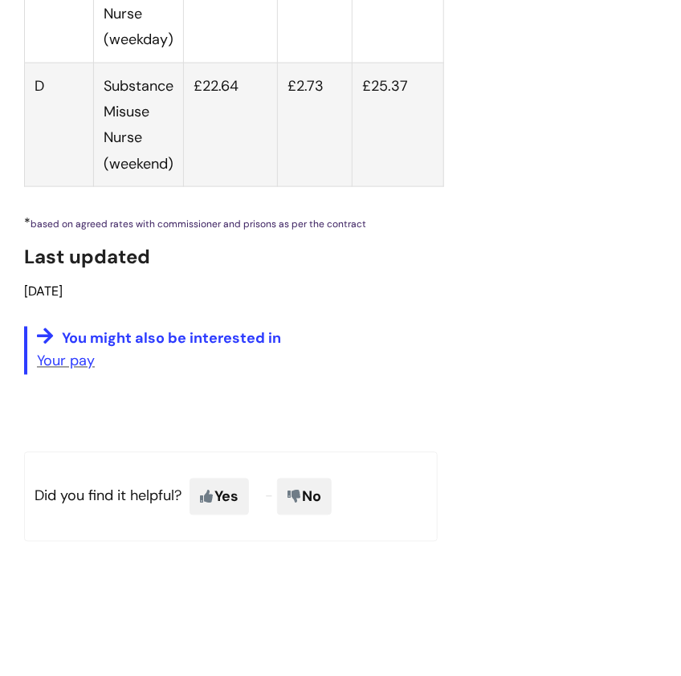
scroll to position [7378, 0]
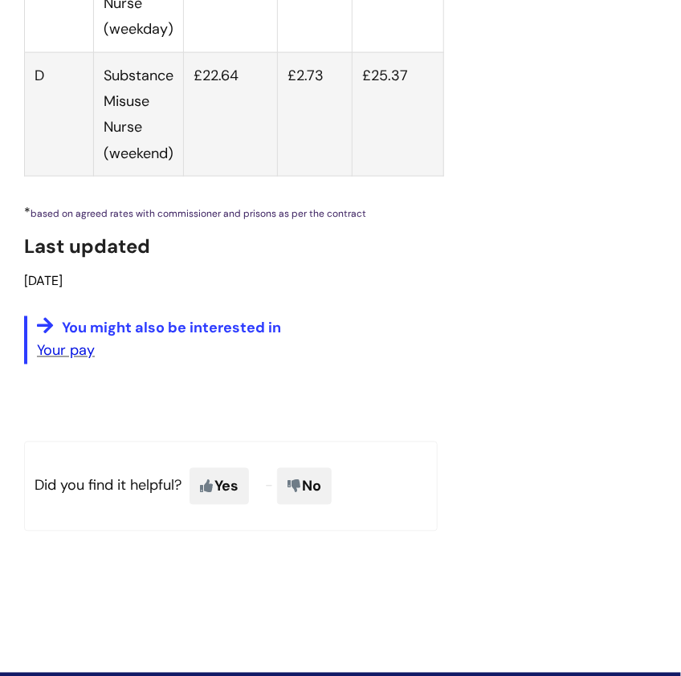
click at [80, 341] on link "Your pay" at bounding box center [66, 350] width 58 height 19
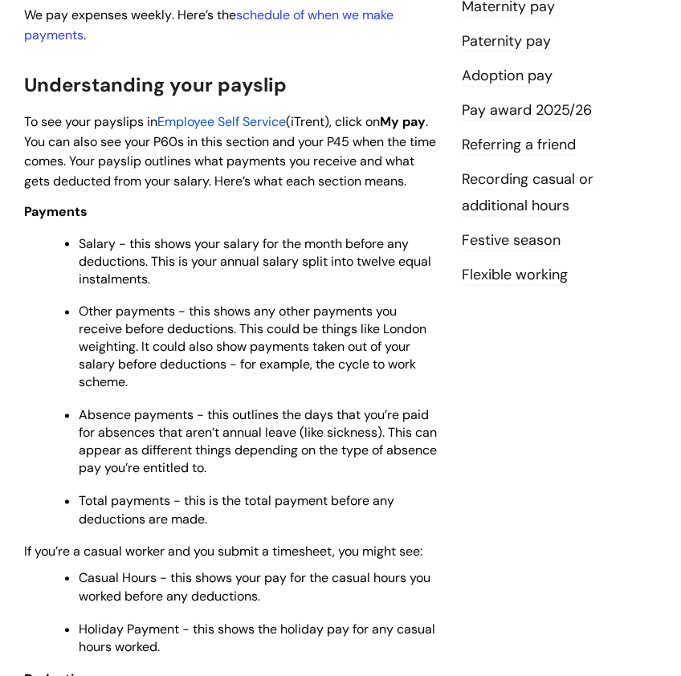
scroll to position [537, 0]
